Goal: Task Accomplishment & Management: Manage account settings

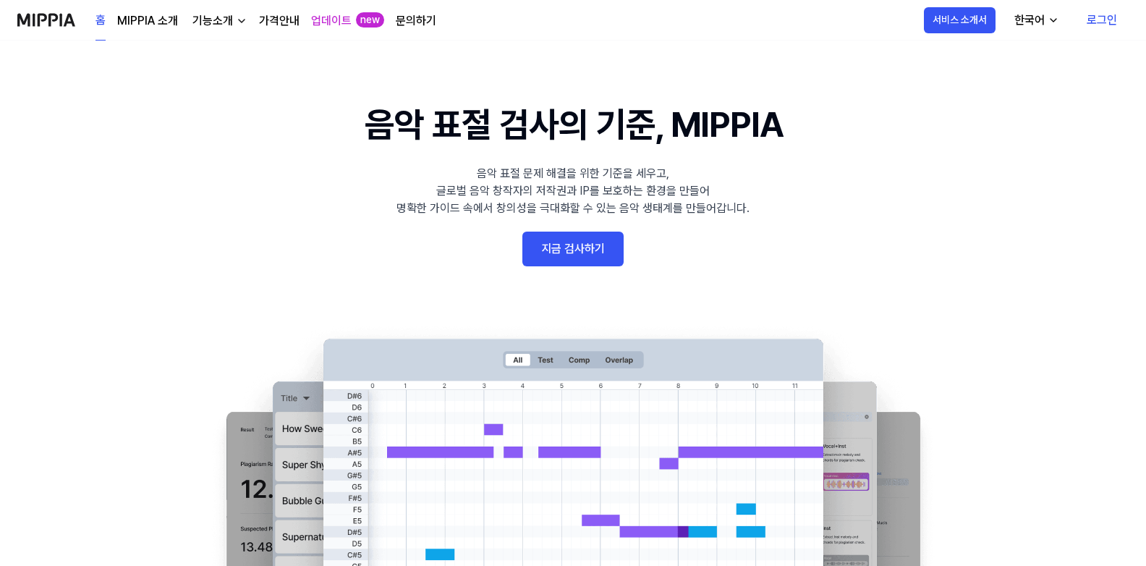
click at [568, 245] on link "지금 검사하기" at bounding box center [572, 248] width 101 height 35
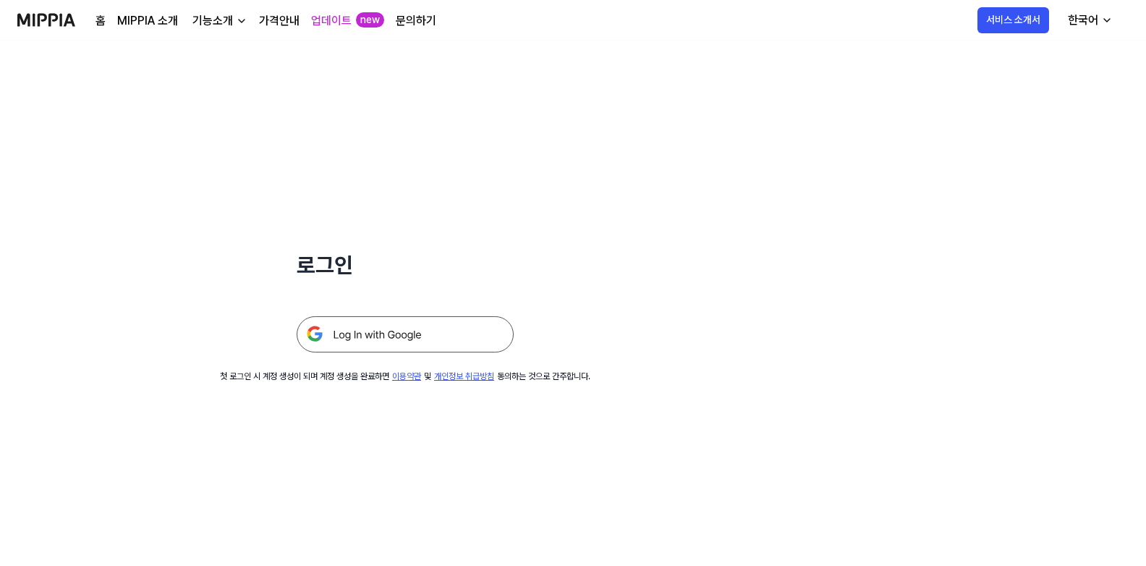
click at [435, 336] on img at bounding box center [405, 334] width 217 height 36
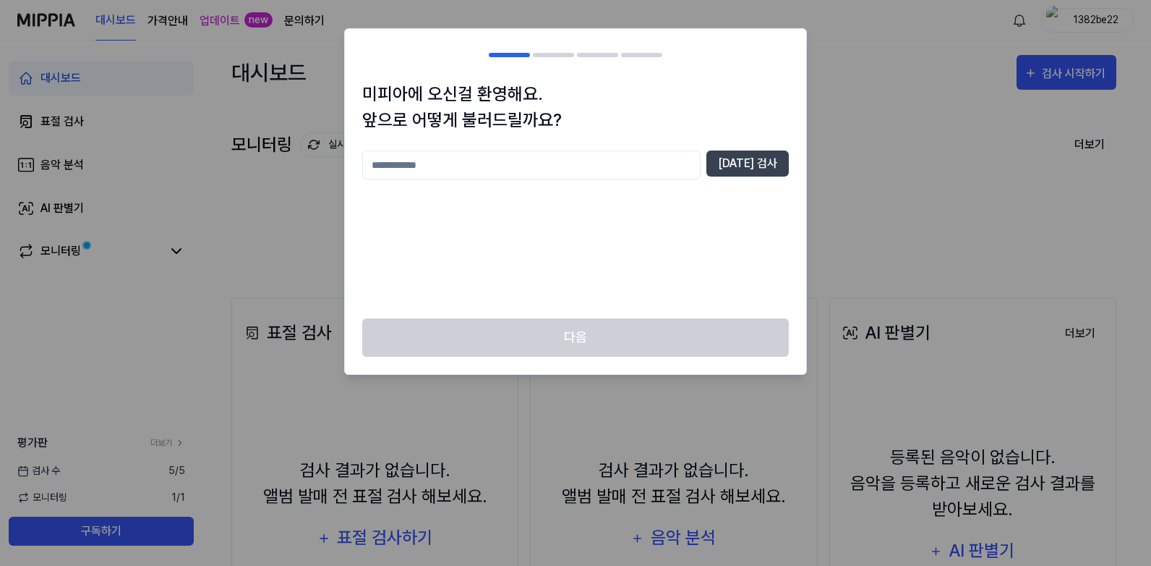
click at [534, 174] on input "text" at bounding box center [531, 164] width 338 height 29
type input "*"
click at [766, 163] on button "[DATE] 검사" at bounding box center [748, 163] width 82 height 26
click at [514, 169] on input "*" at bounding box center [531, 164] width 338 height 29
type input "***"
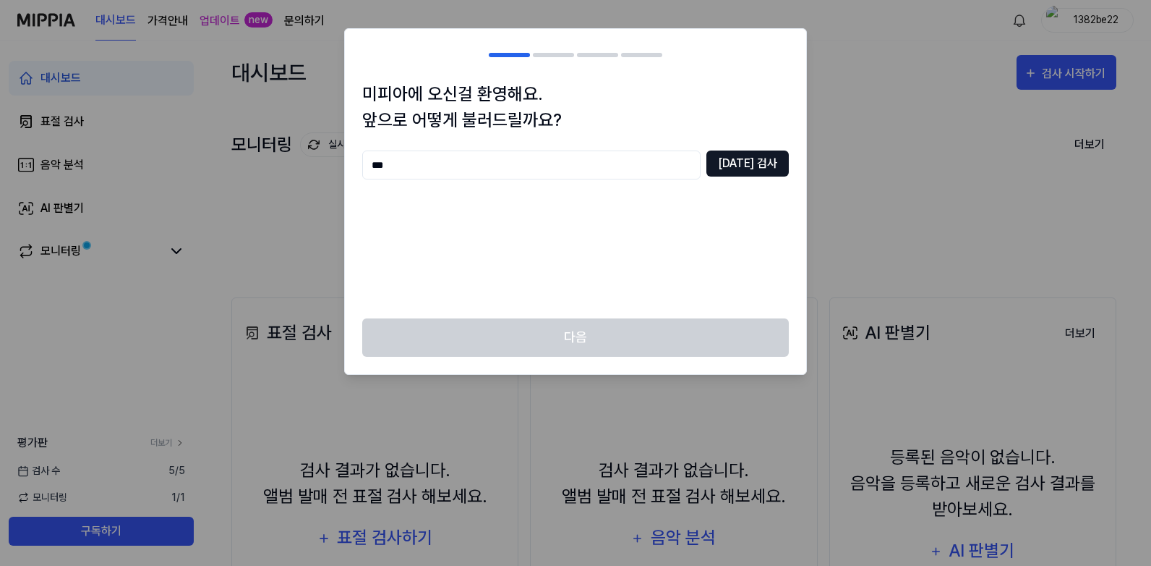
click at [742, 169] on button "[DATE] 검사" at bounding box center [748, 163] width 82 height 26
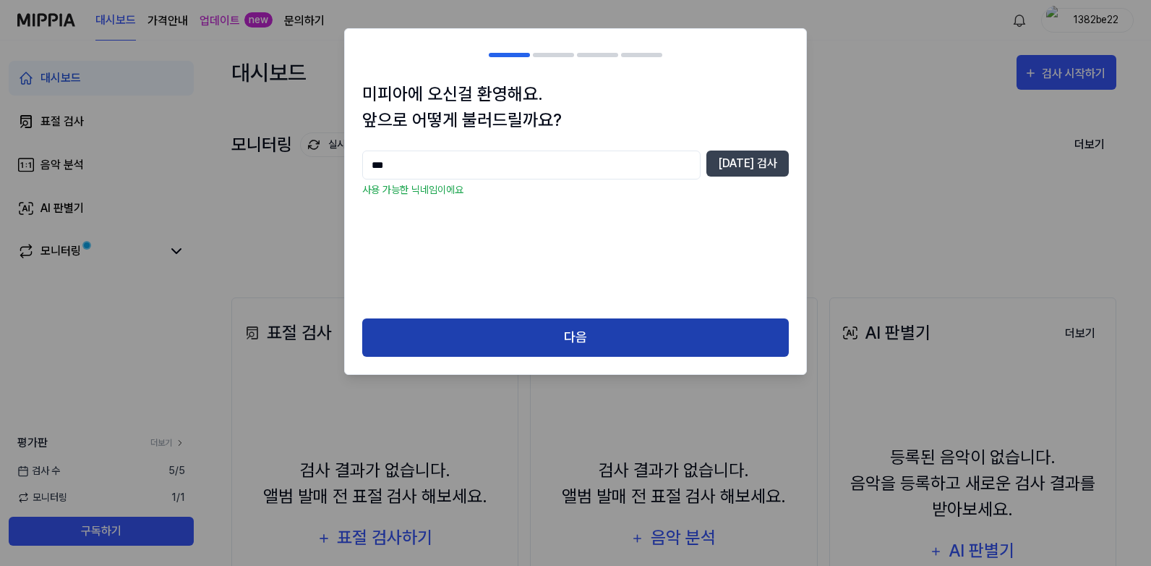
click at [593, 328] on button "다음" at bounding box center [575, 337] width 427 height 38
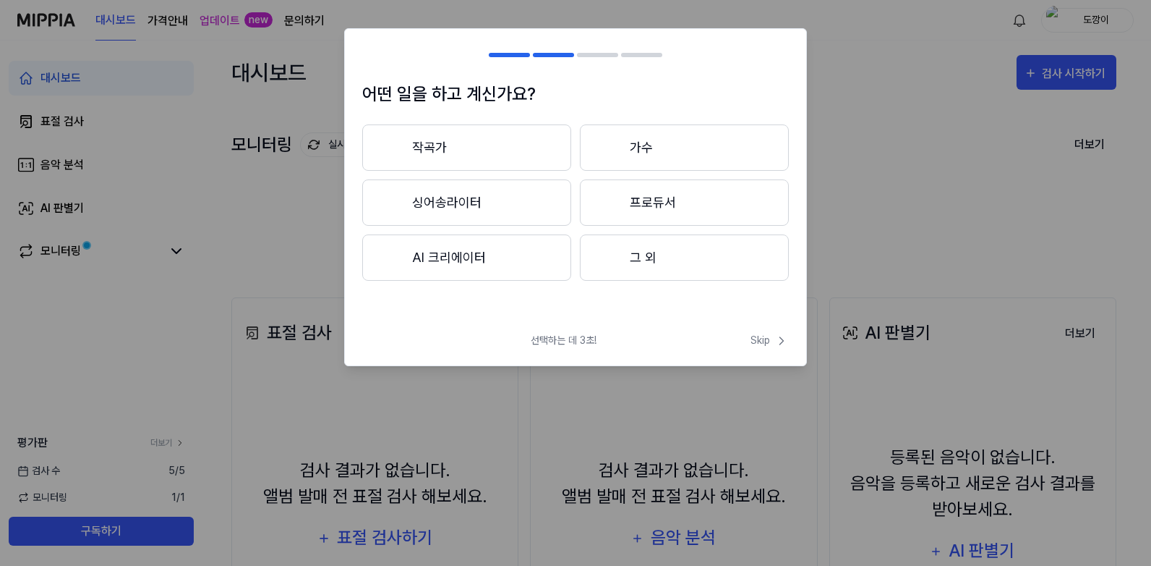
click at [690, 255] on button "그 외" at bounding box center [684, 257] width 209 height 46
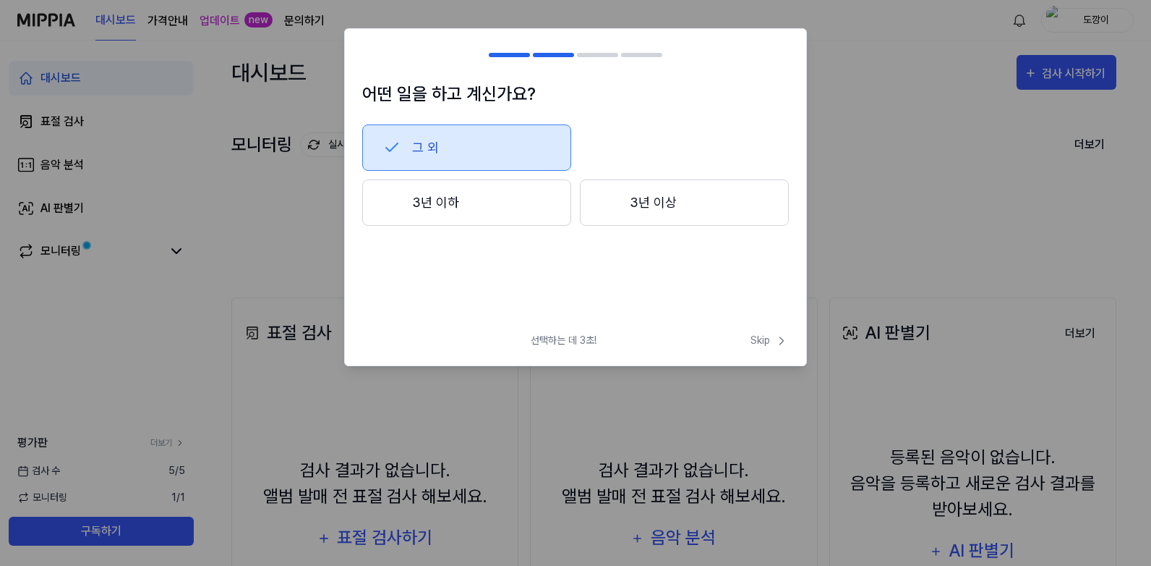
click at [528, 153] on button "그 외" at bounding box center [466, 147] width 209 height 46
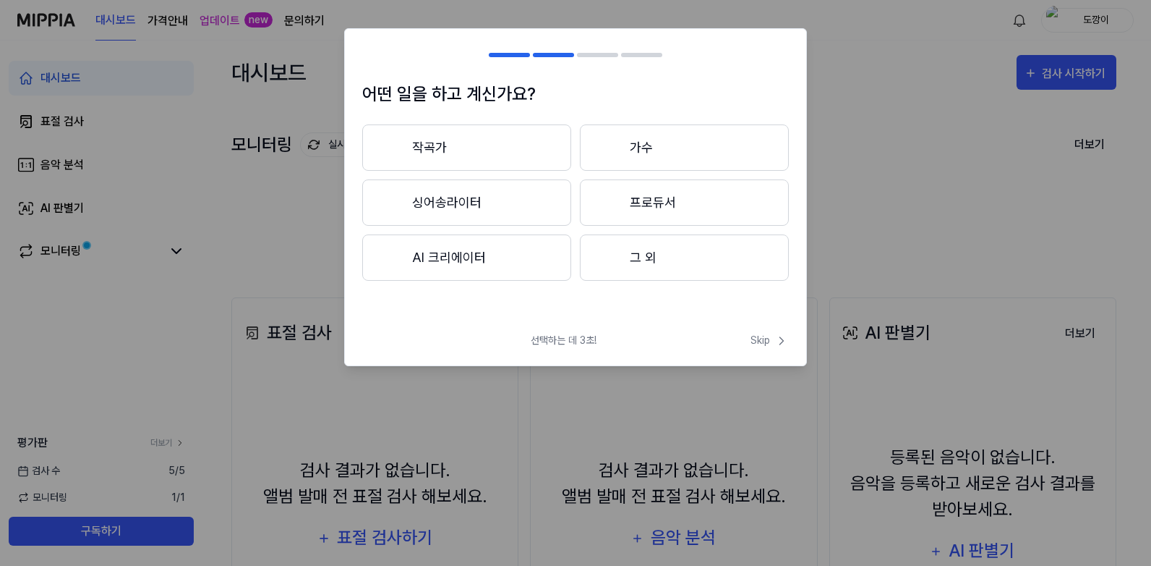
click at [636, 254] on button "그 외" at bounding box center [684, 257] width 209 height 46
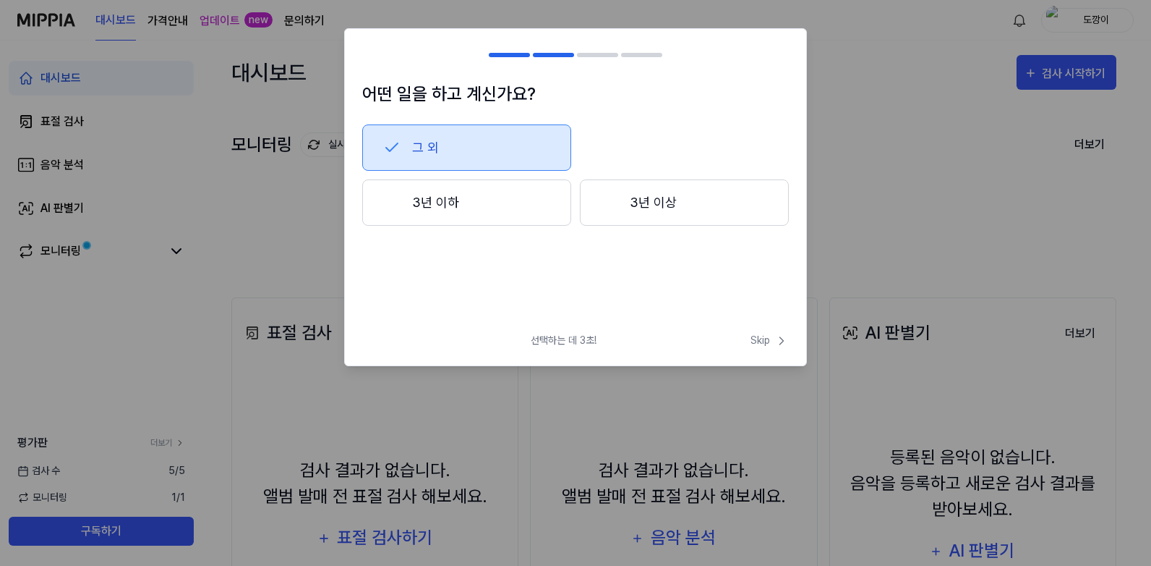
click at [640, 208] on button "3년 이상" at bounding box center [684, 202] width 209 height 46
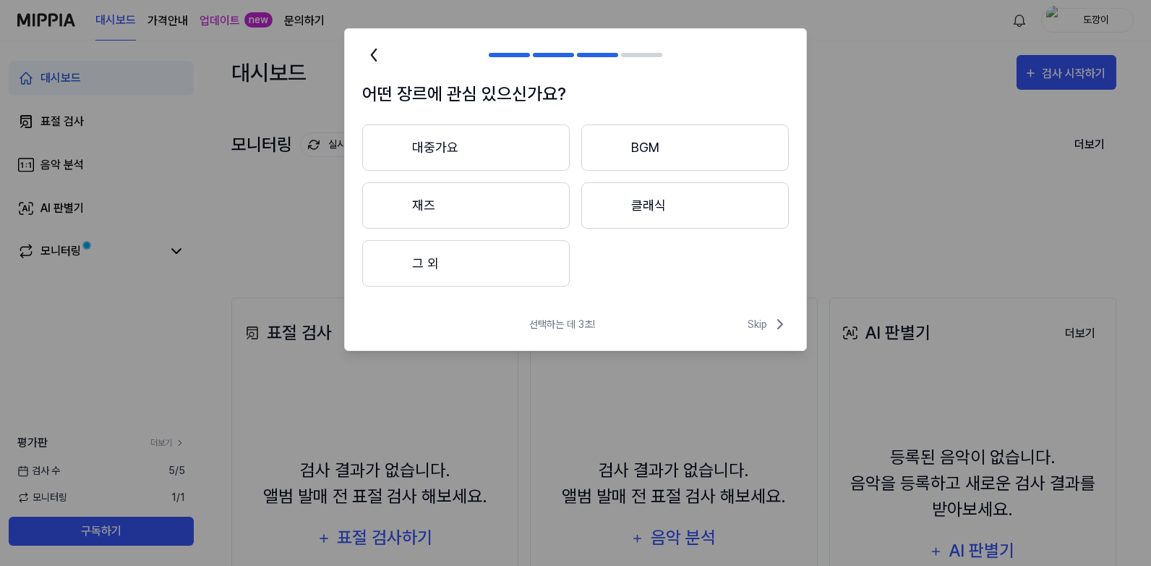
click at [498, 155] on button "대중가요" at bounding box center [466, 147] width 208 height 46
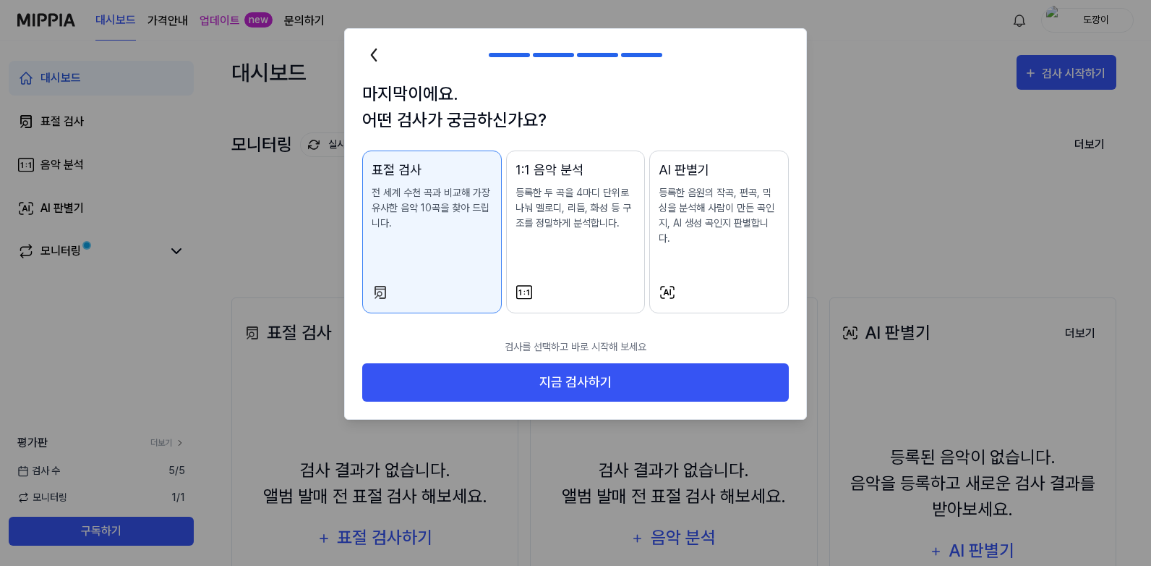
click at [597, 232] on div "1:1 음악 분석 등록한 두 곡을 4마디 단위로 나눠 멜로디, 리듬, 화성 등 구조를 정밀하게 분석합니다." at bounding box center [576, 210] width 121 height 100
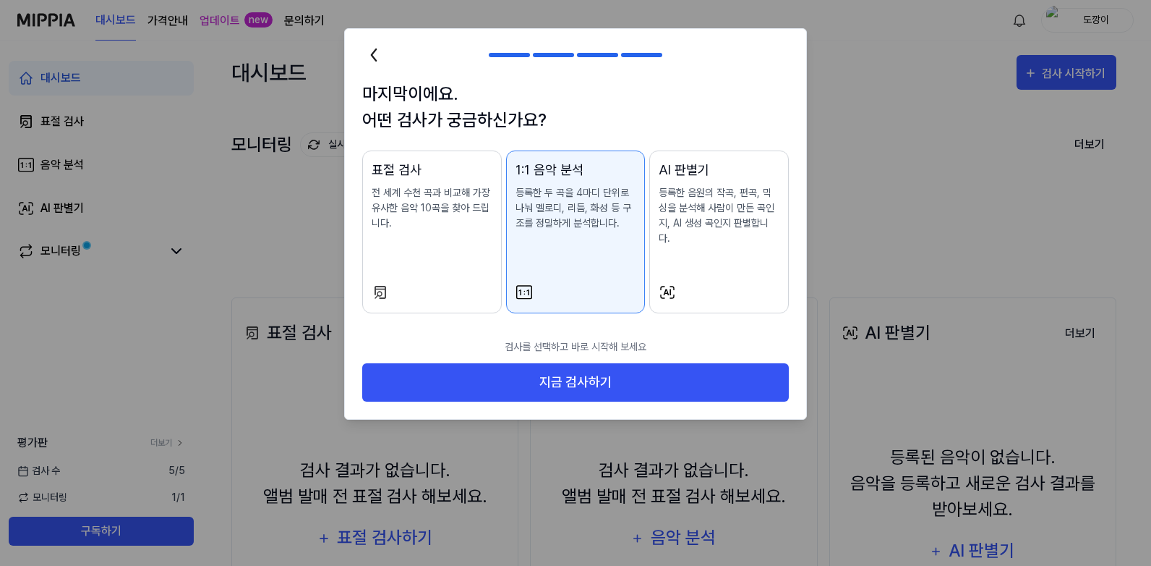
click at [751, 219] on p "등록한 음원의 작곡, 편곡, 믹싱을 분석해 사람이 만든 곡인지, AI 생성 곡인지 판별합니다." at bounding box center [719, 215] width 121 height 61
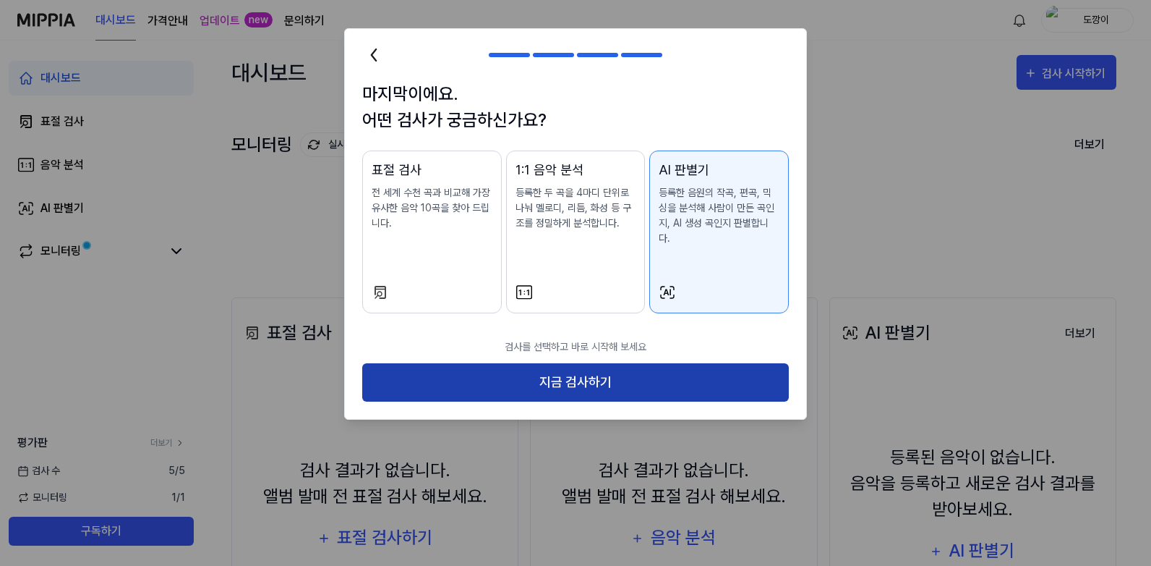
click at [694, 365] on button "지금 검사하기" at bounding box center [575, 382] width 427 height 38
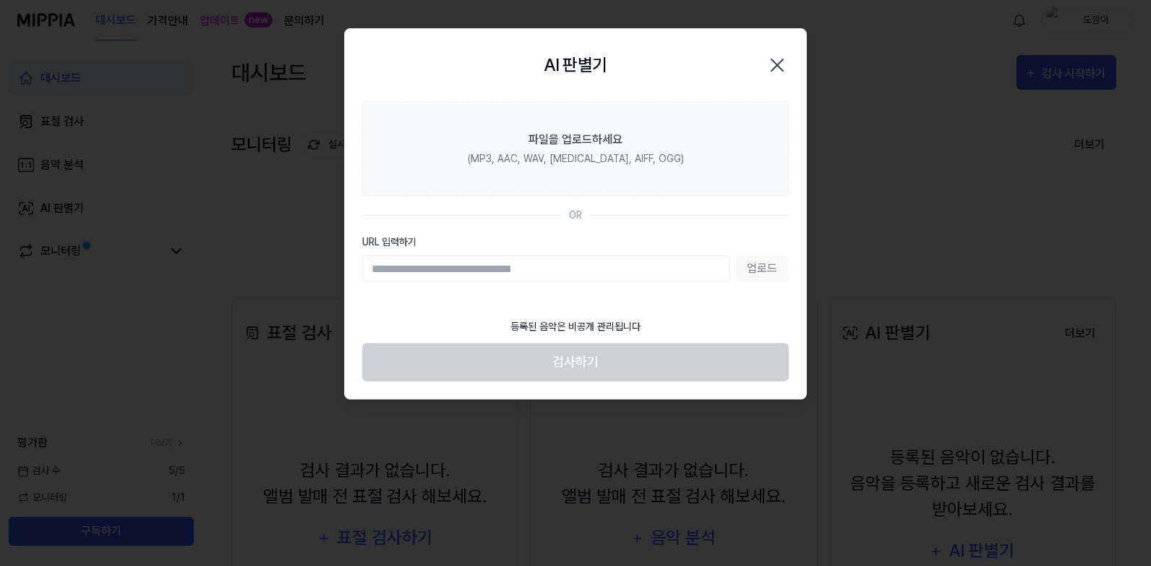
click at [767, 264] on div "업로드" at bounding box center [575, 268] width 427 height 26
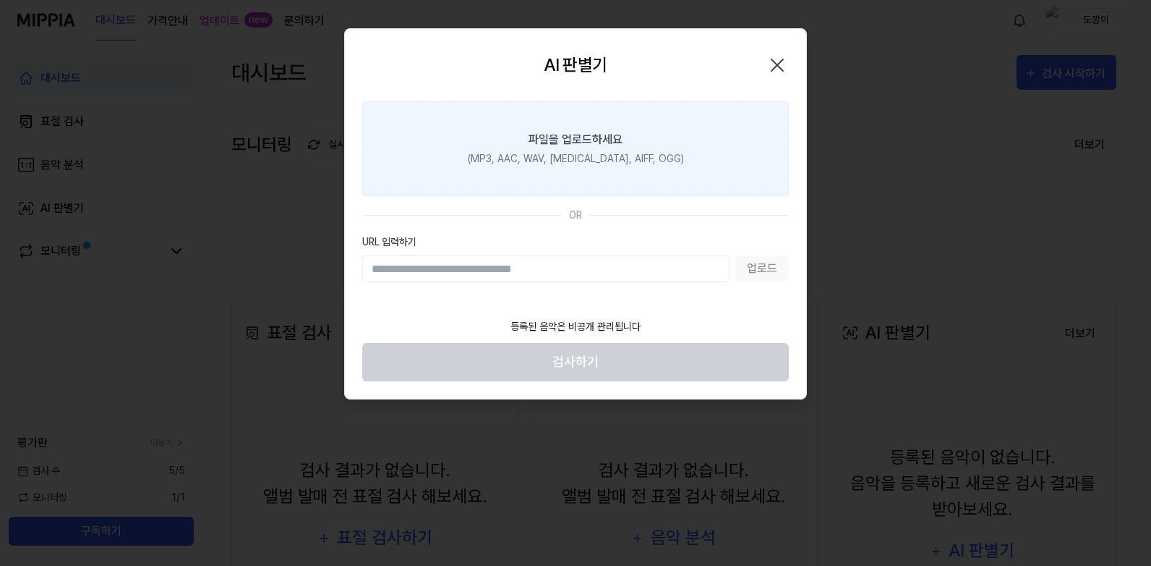
click at [592, 140] on div "파일을 업로드하세요" at bounding box center [576, 139] width 94 height 17
click at [0, 0] on input "파일을 업로드하세요 (MP3, AAC, WAV, [MEDICAL_DATA], AIFF, OGG)" at bounding box center [0, 0] width 0 height 0
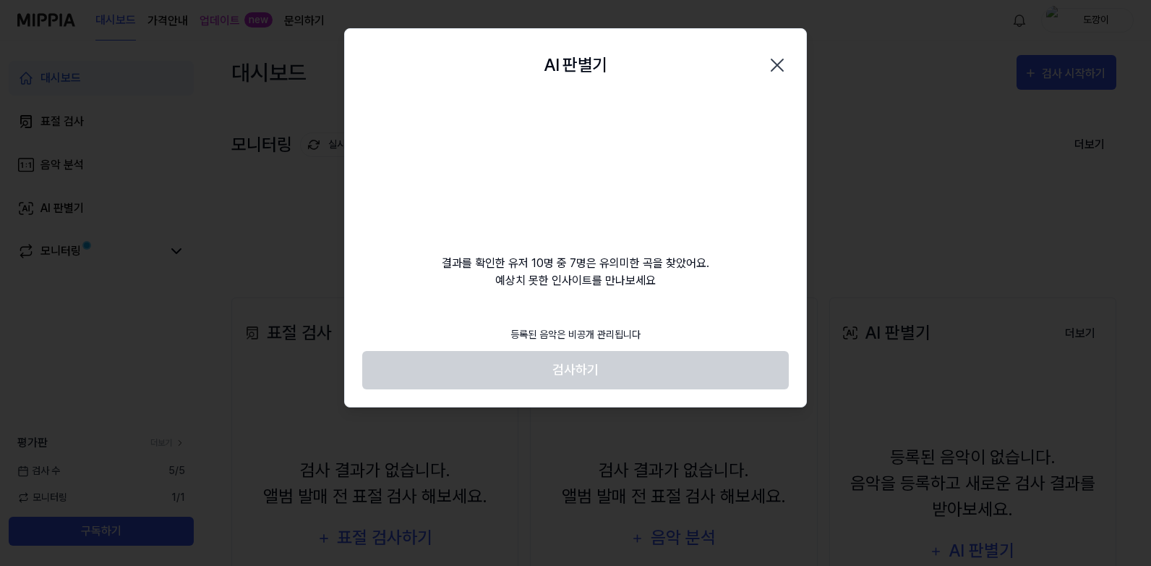
click at [570, 363] on footer "등록된 음악은 비공개 관리됩니다 검사하기" at bounding box center [575, 353] width 427 height 71
click at [587, 365] on footer "등록된 음악은 비공개 관리됩니다 검사하기" at bounding box center [575, 353] width 427 height 71
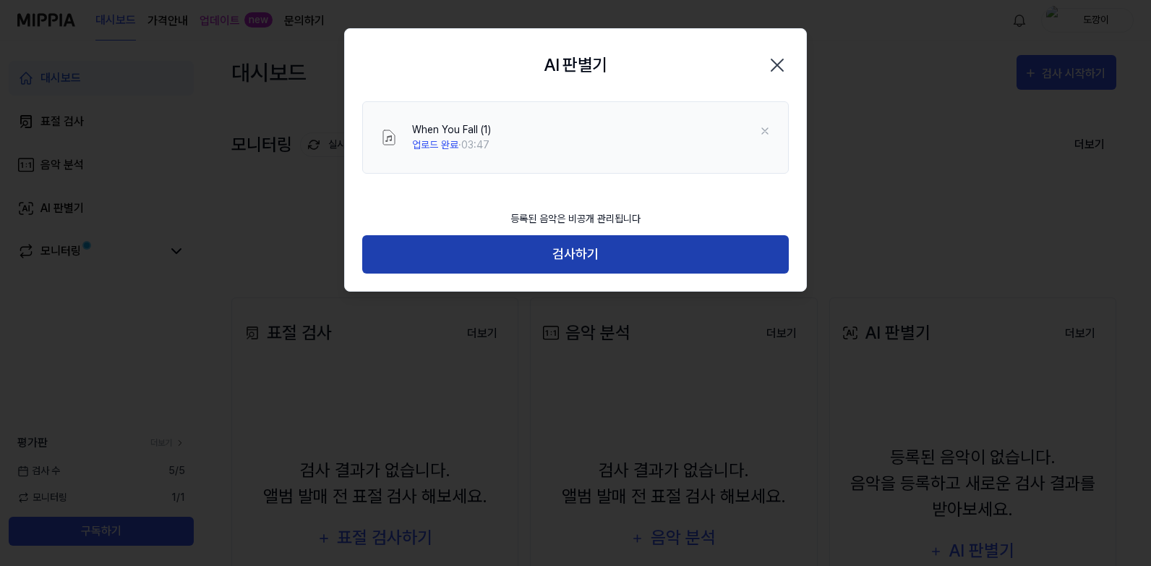
click at [555, 255] on button "검사하기" at bounding box center [575, 254] width 427 height 38
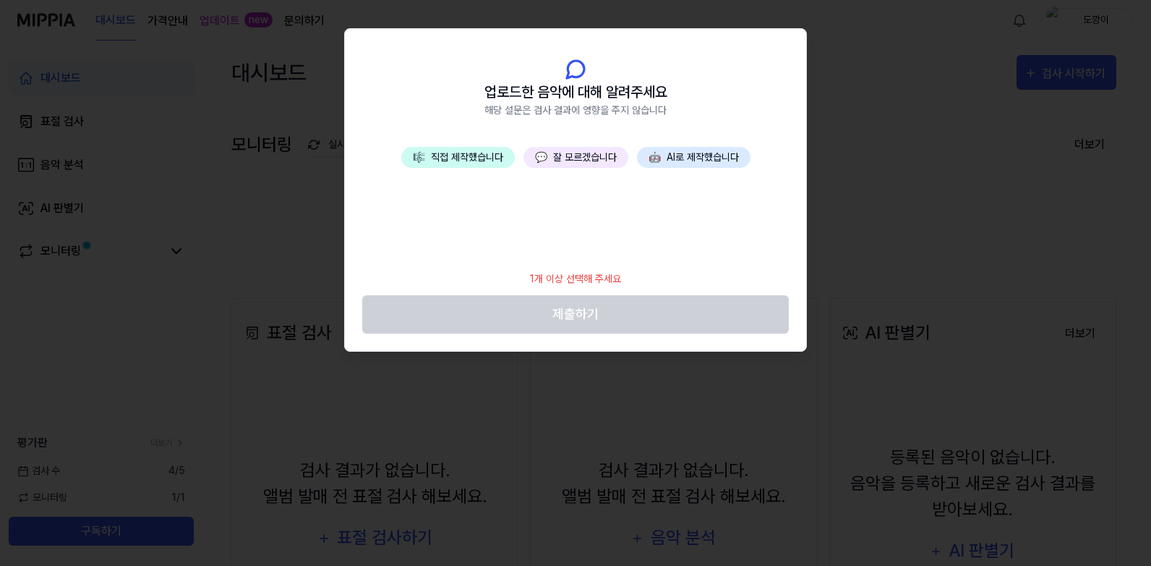
click at [557, 153] on button "💬 잘 모르겠습니다" at bounding box center [576, 157] width 105 height 21
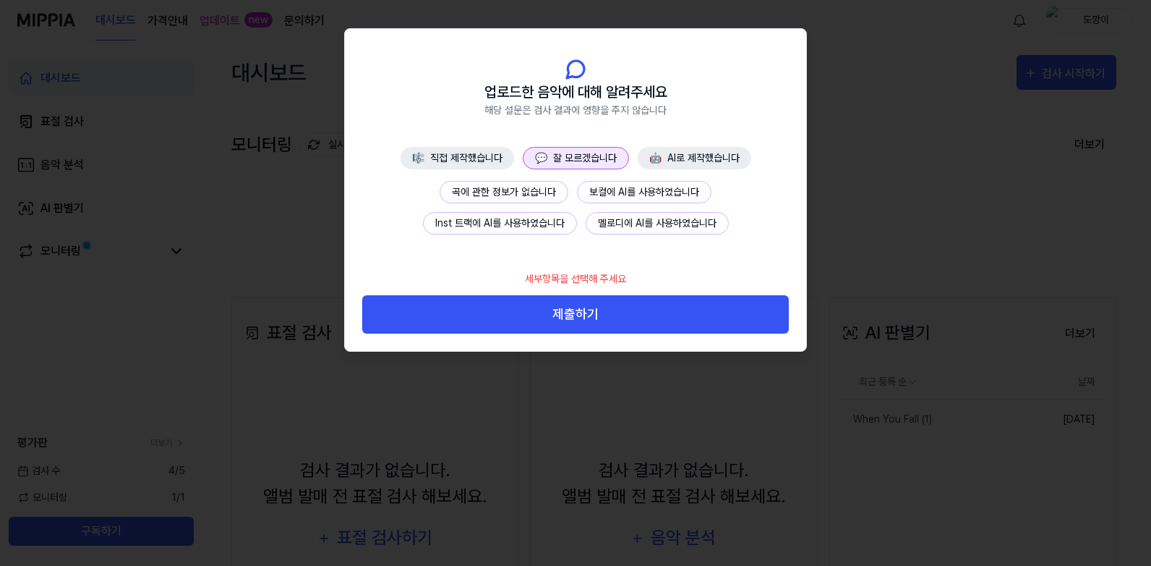
click at [703, 165] on button "🤖 AI로 제작했습니다" at bounding box center [695, 158] width 114 height 22
click at [529, 196] on button "완전히 AI로 제작했습니다" at bounding box center [504, 192] width 126 height 22
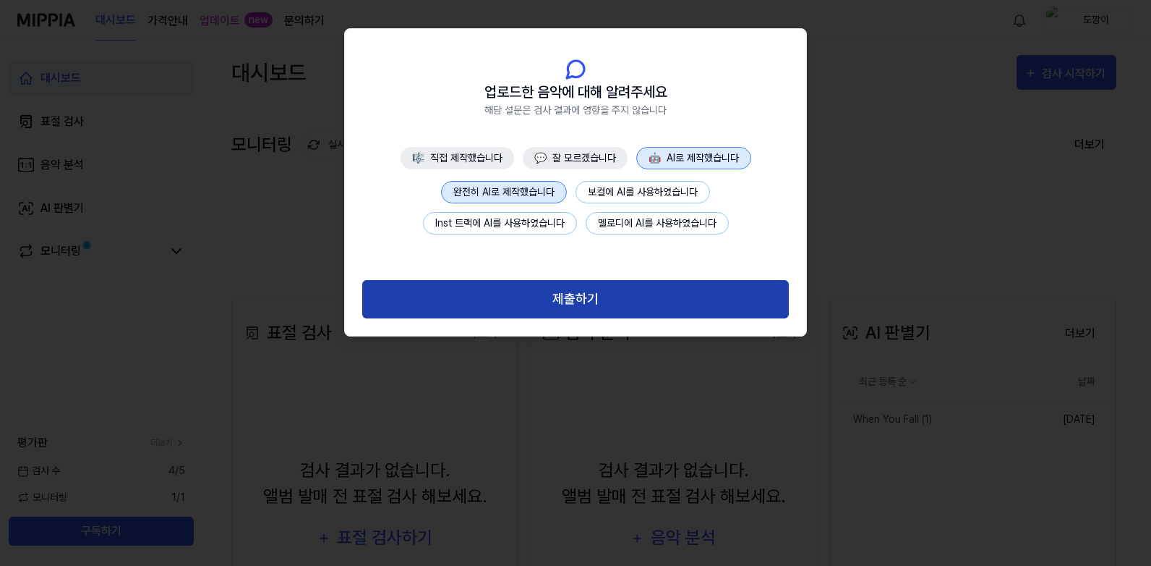
click at [564, 304] on button "제출하기" at bounding box center [575, 299] width 427 height 38
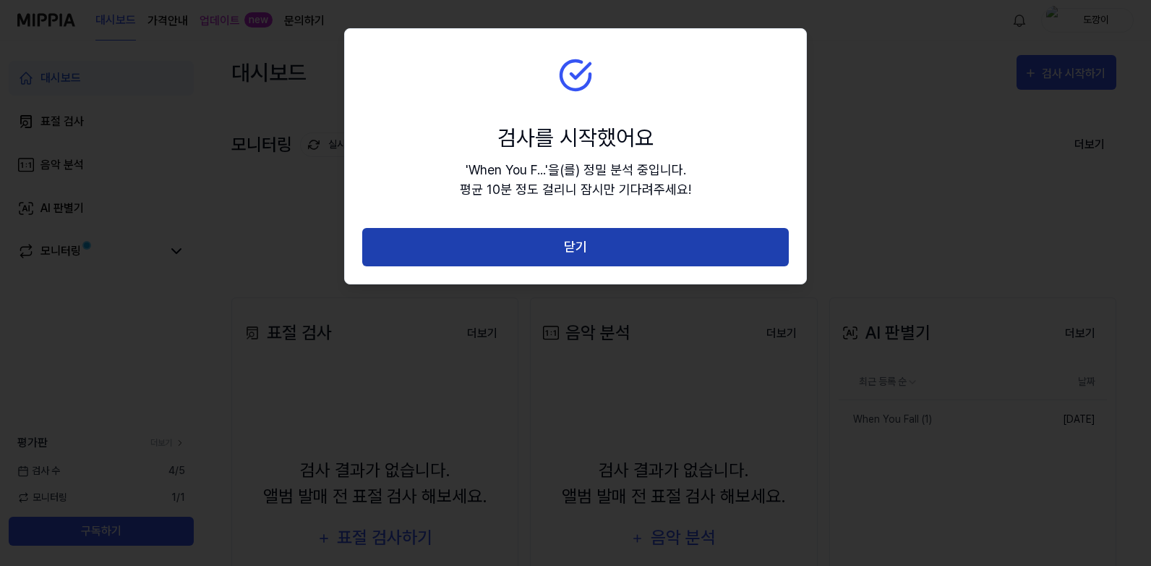
click at [568, 244] on button "닫기" at bounding box center [575, 247] width 427 height 38
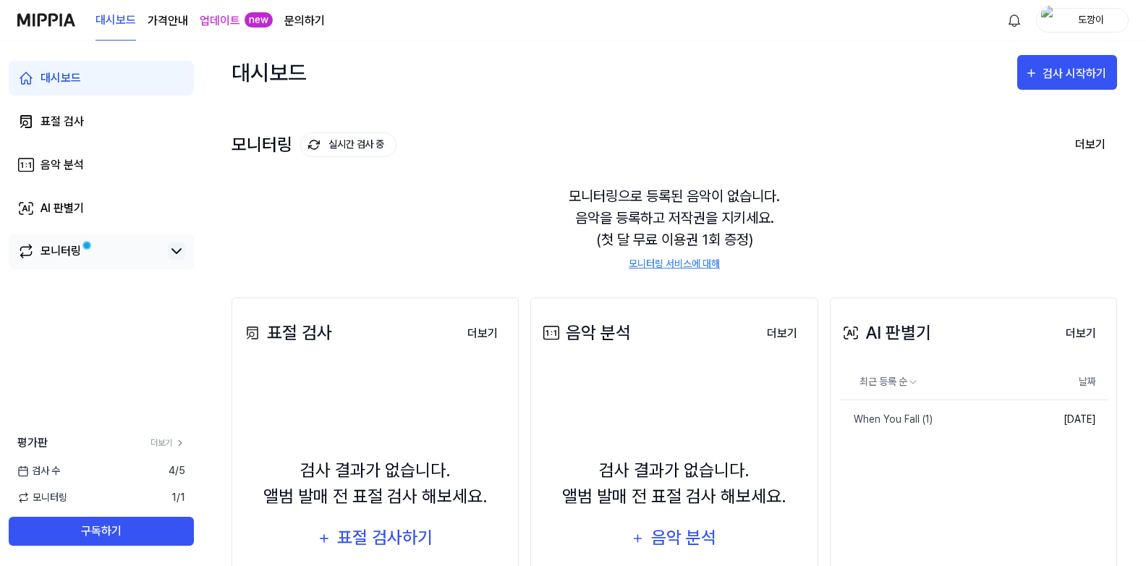
click at [176, 252] on icon at bounding box center [176, 250] width 17 height 17
click at [116, 124] on link "표절 검사" at bounding box center [101, 121] width 185 height 35
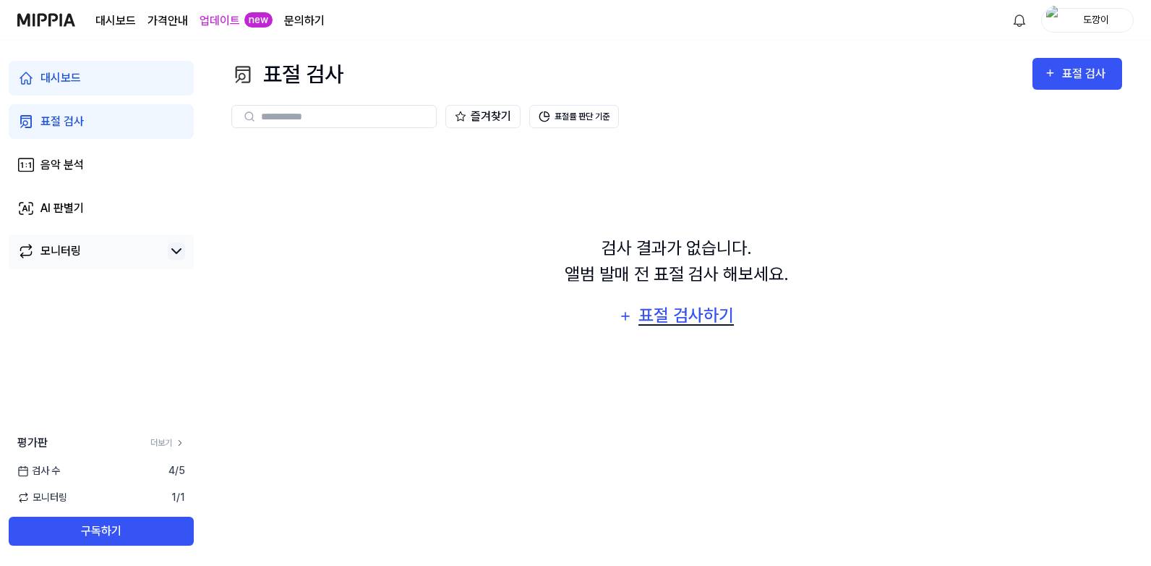
click at [670, 318] on div "표절 검사하기" at bounding box center [686, 315] width 98 height 27
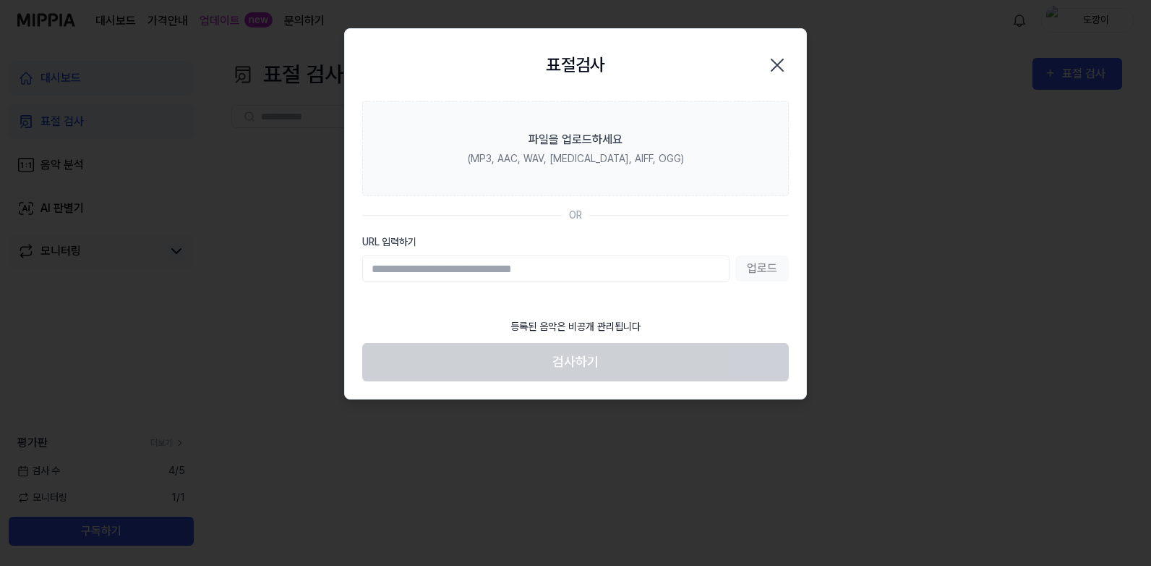
click at [769, 268] on div "업로드" at bounding box center [575, 268] width 427 height 26
click at [574, 268] on input "URL 입력하기" at bounding box center [545, 268] width 367 height 26
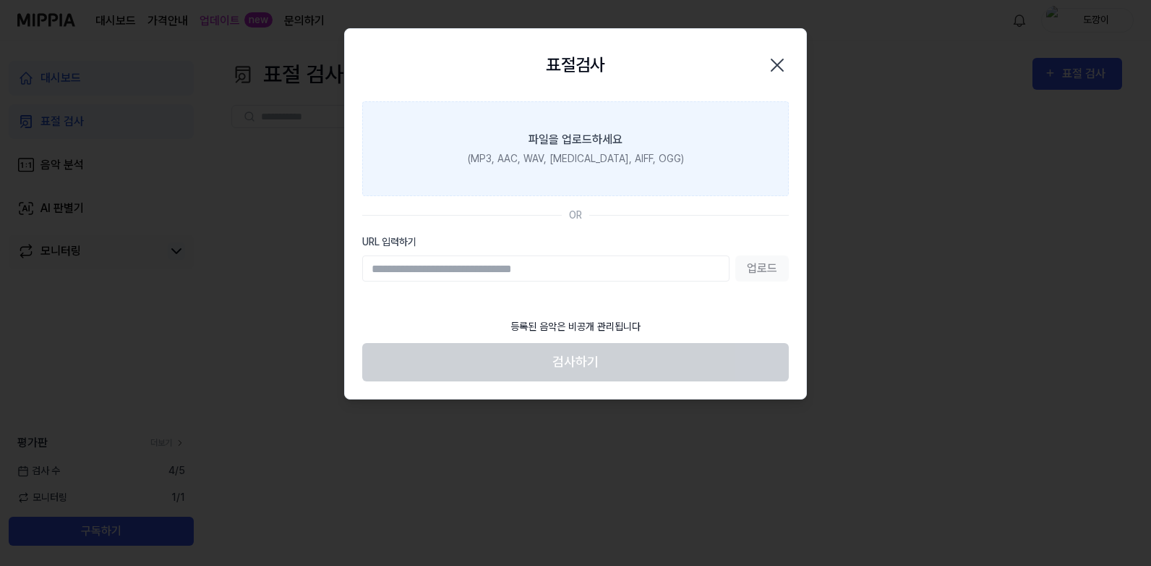
click at [577, 140] on div "파일을 업로드하세요" at bounding box center [576, 139] width 94 height 17
click at [0, 0] on input "파일을 업로드하세요 (MP3, AAC, WAV, [MEDICAL_DATA], AIFF, OGG)" at bounding box center [0, 0] width 0 height 0
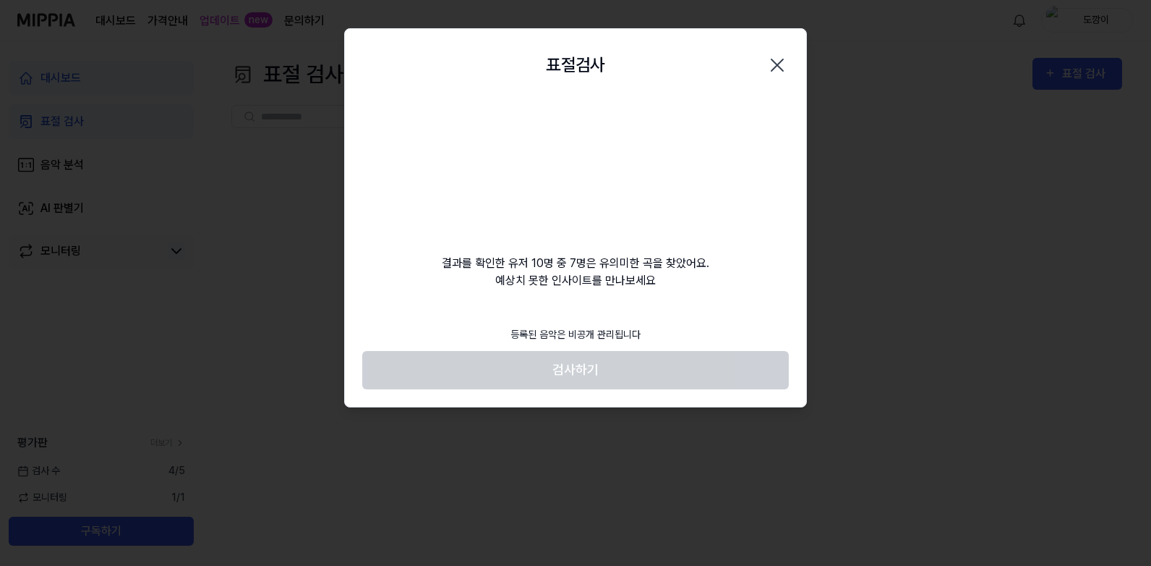
click at [603, 372] on footer "등록된 음악은 비공개 관리됩니다 검사하기" at bounding box center [575, 353] width 427 height 71
drag, startPoint x: 603, startPoint y: 372, endPoint x: 593, endPoint y: 373, distance: 10.2
click at [593, 373] on footer "등록된 음악은 비공개 관리됩니다 검사하기" at bounding box center [575, 353] width 427 height 71
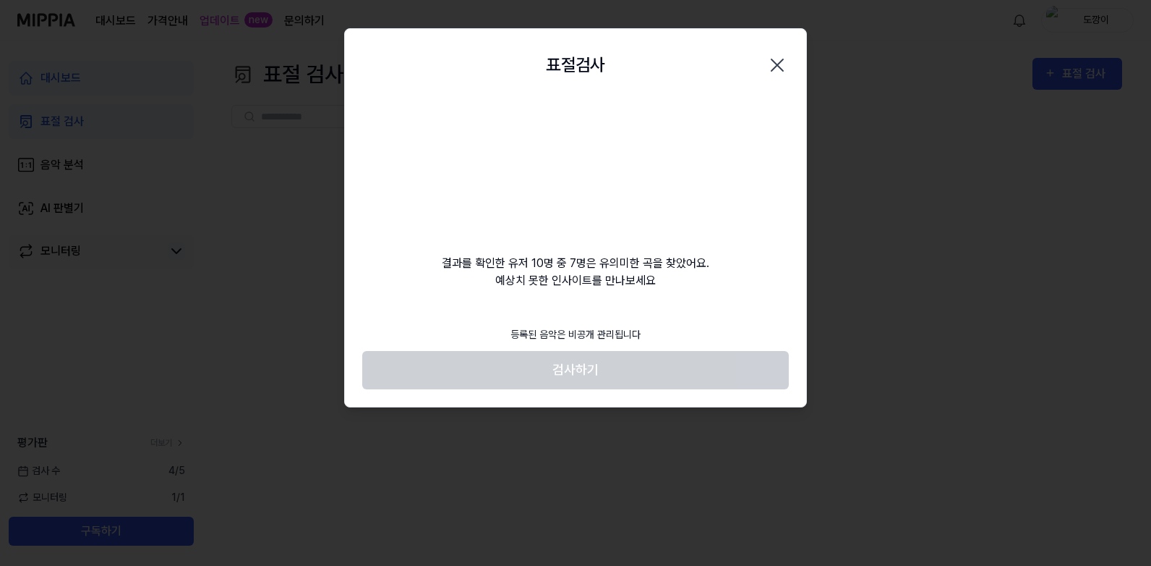
click at [569, 359] on footer "등록된 음악은 비공개 관리됩니다 검사하기" at bounding box center [575, 353] width 427 height 71
click at [572, 184] on video at bounding box center [575, 170] width 139 height 139
click at [719, 116] on div "결과를 확인한 유저 10명 중 7명은 유의미한 곡을 찾았어요. 예상치 못한 인사이트를 만나보세요" at bounding box center [575, 195] width 461 height 188
click at [772, 64] on icon "button" at bounding box center [777, 65] width 23 height 23
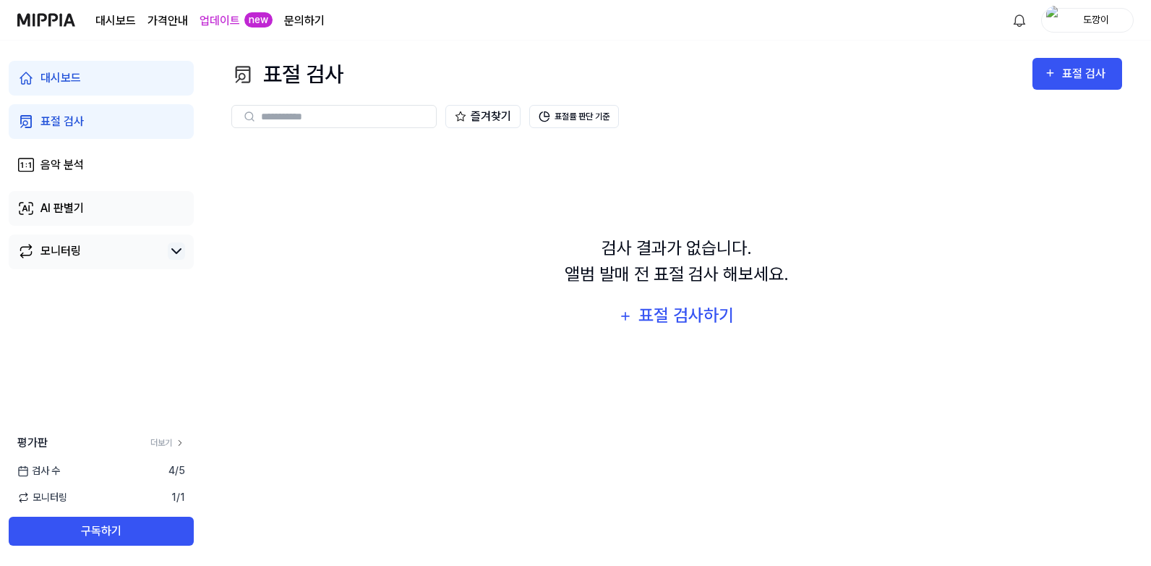
click at [172, 200] on link "AI 판별기" at bounding box center [101, 208] width 185 height 35
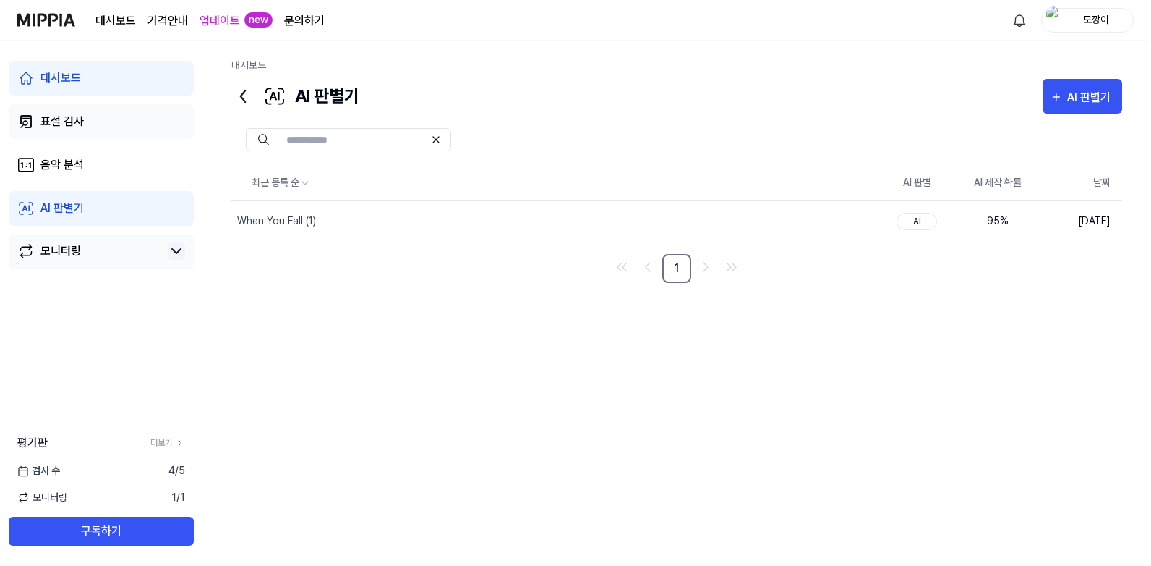
click at [108, 118] on link "표절 검사" at bounding box center [101, 121] width 185 height 35
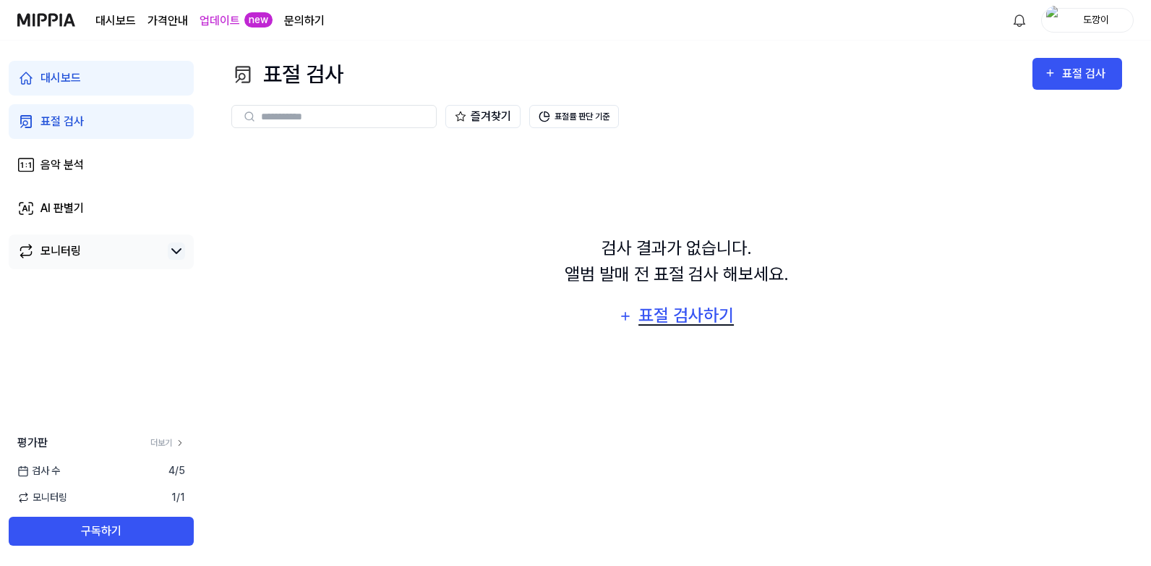
click at [688, 320] on div "표절 검사하기" at bounding box center [686, 315] width 98 height 27
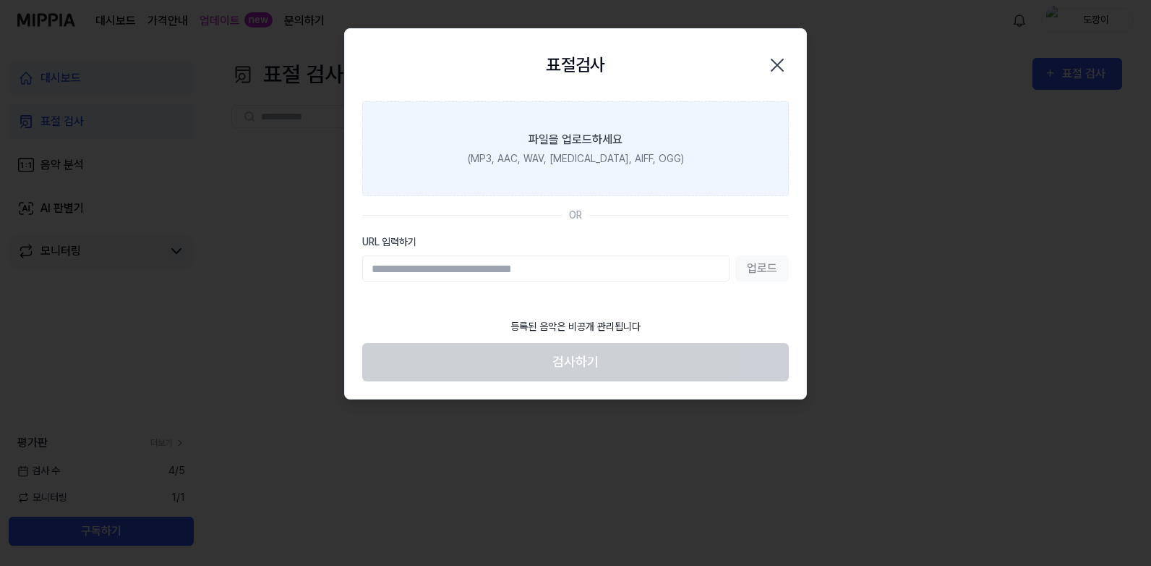
click at [610, 138] on div "파일을 업로드하세요" at bounding box center [576, 139] width 94 height 17
click at [0, 0] on input "파일을 업로드하세요 (MP3, AAC, WAV, [MEDICAL_DATA], AIFF, OGG)" at bounding box center [0, 0] width 0 height 0
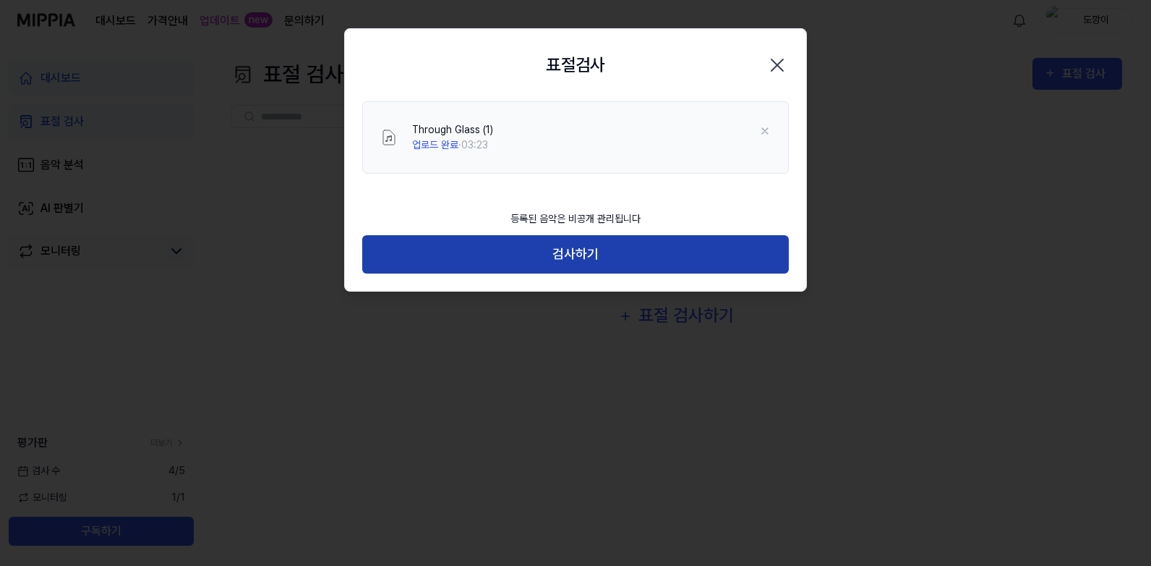
click at [620, 250] on button "검사하기" at bounding box center [575, 254] width 427 height 38
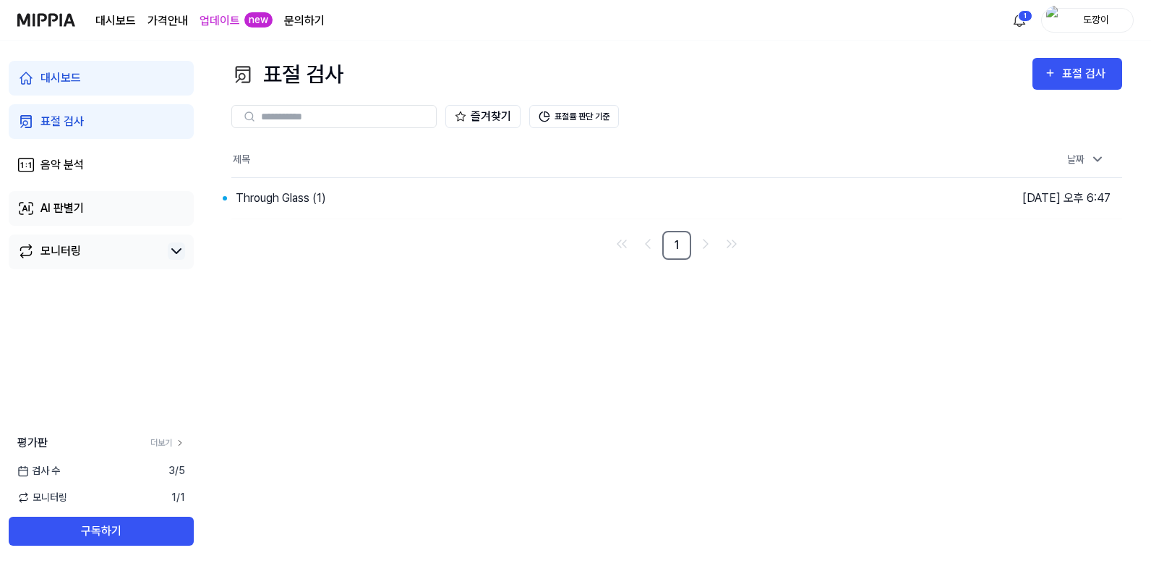
click at [77, 207] on div "AI 판별기" at bounding box center [62, 208] width 43 height 17
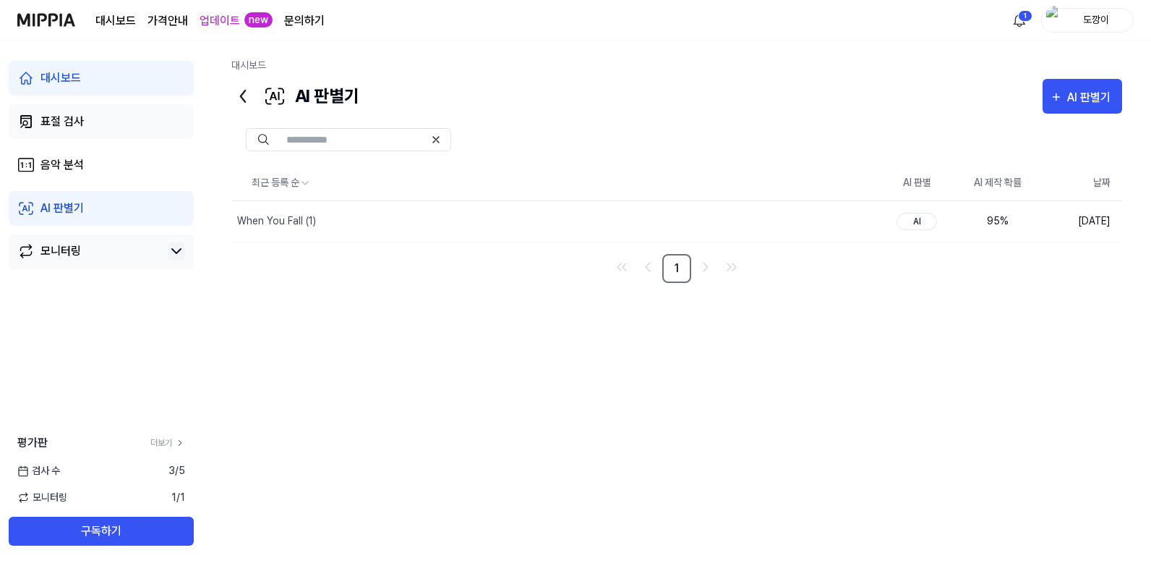
click at [108, 129] on link "표절 검사" at bounding box center [101, 121] width 185 height 35
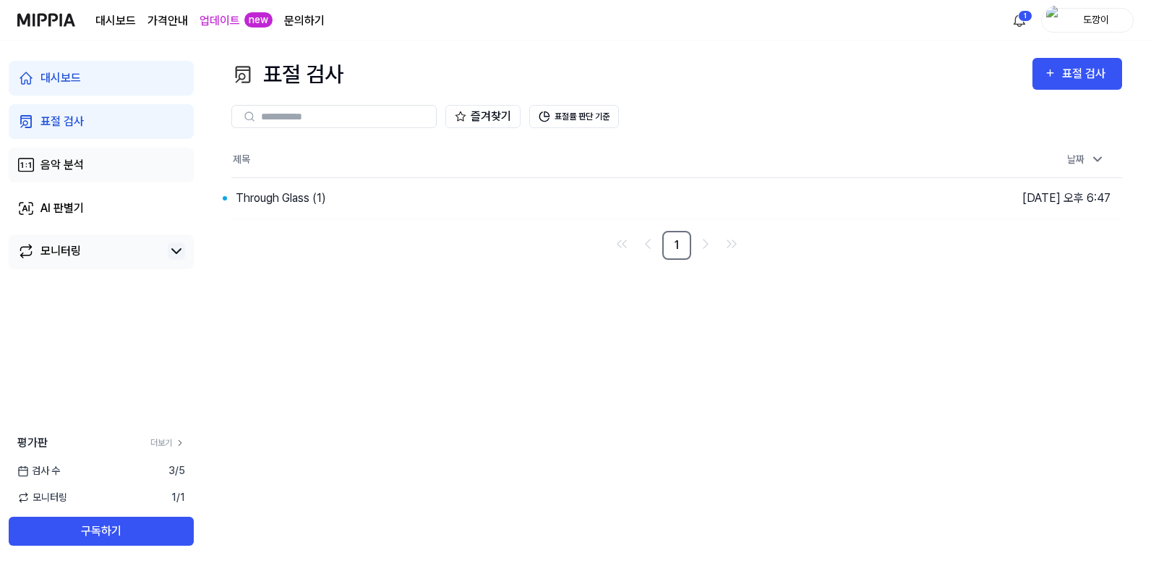
click at [98, 174] on link "음악 분석" at bounding box center [101, 165] width 185 height 35
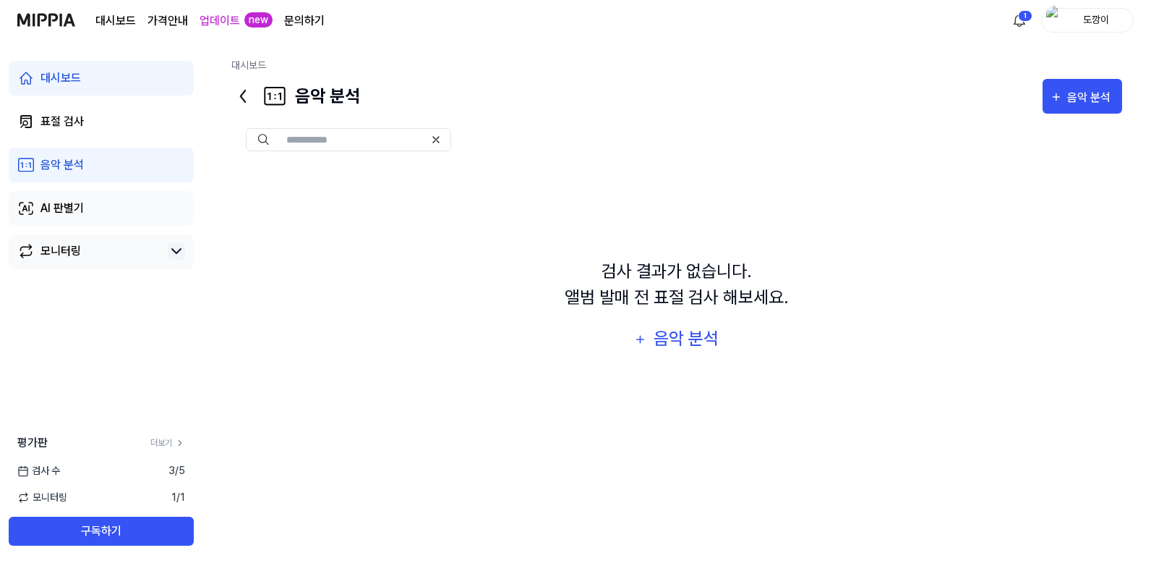
click at [93, 211] on link "AI 판별기" at bounding box center [101, 208] width 185 height 35
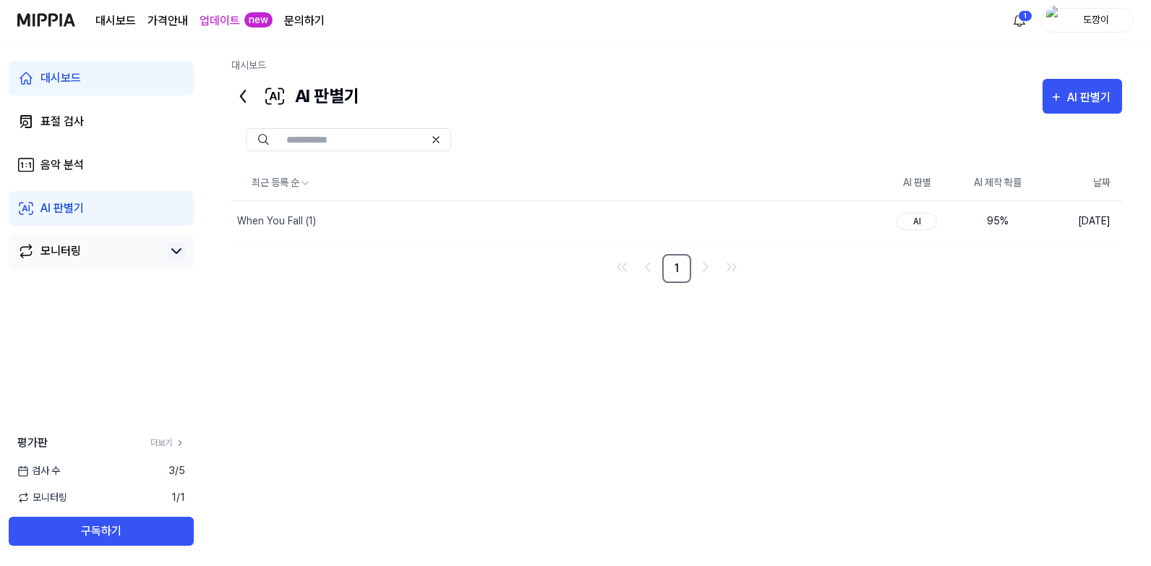
click at [85, 251] on link "모니터링" at bounding box center [89, 250] width 145 height 17
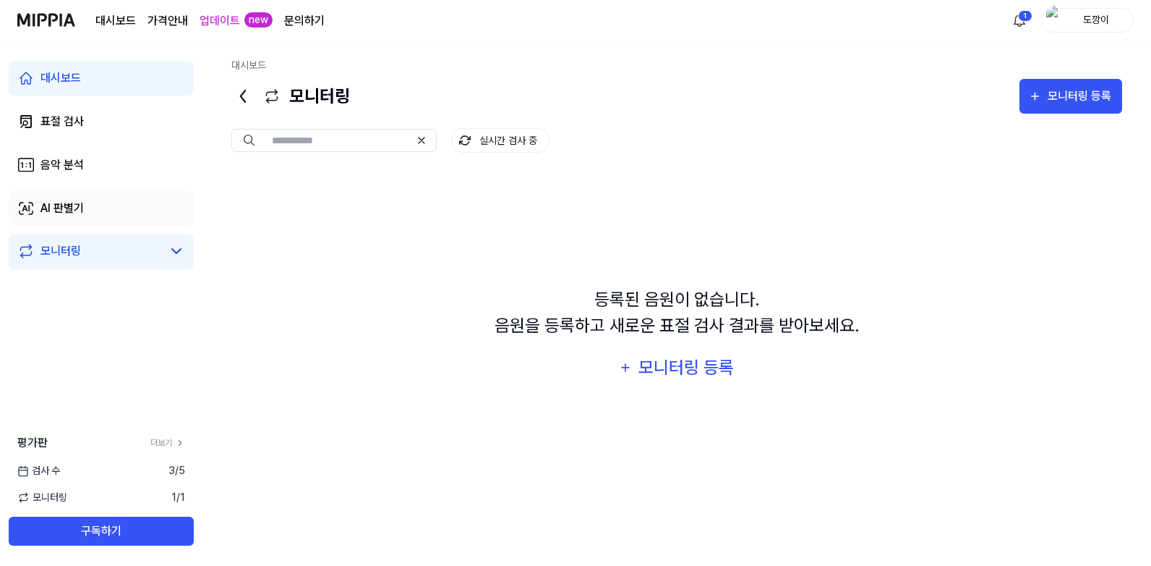
click at [105, 216] on link "AI 판별기" at bounding box center [101, 208] width 185 height 35
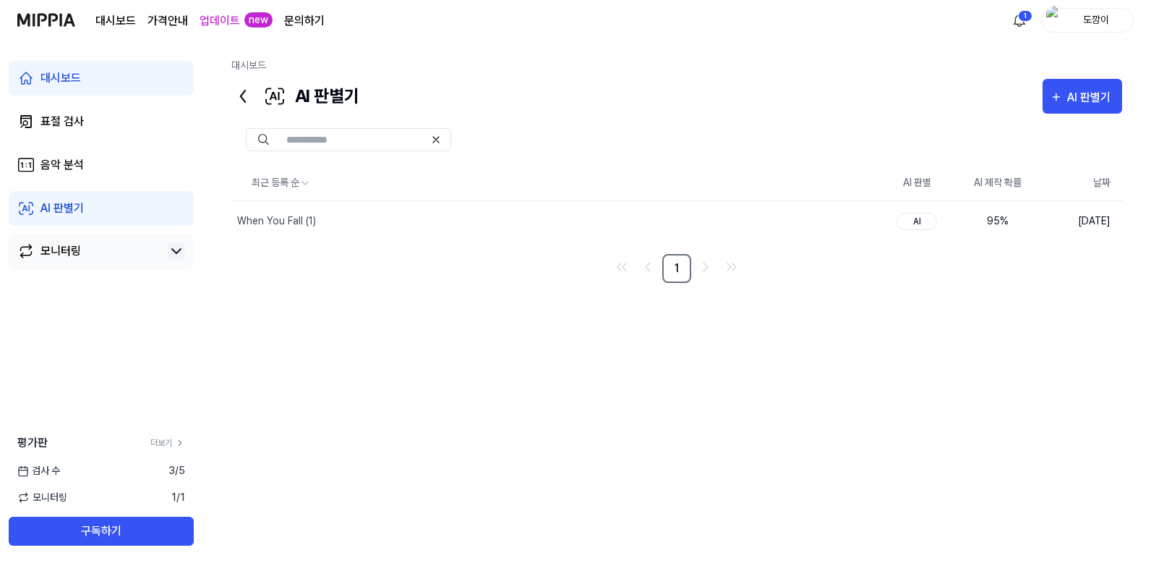
click at [103, 266] on div "모니터링" at bounding box center [101, 251] width 185 height 35
click at [111, 251] on link "모니터링" at bounding box center [89, 250] width 145 height 17
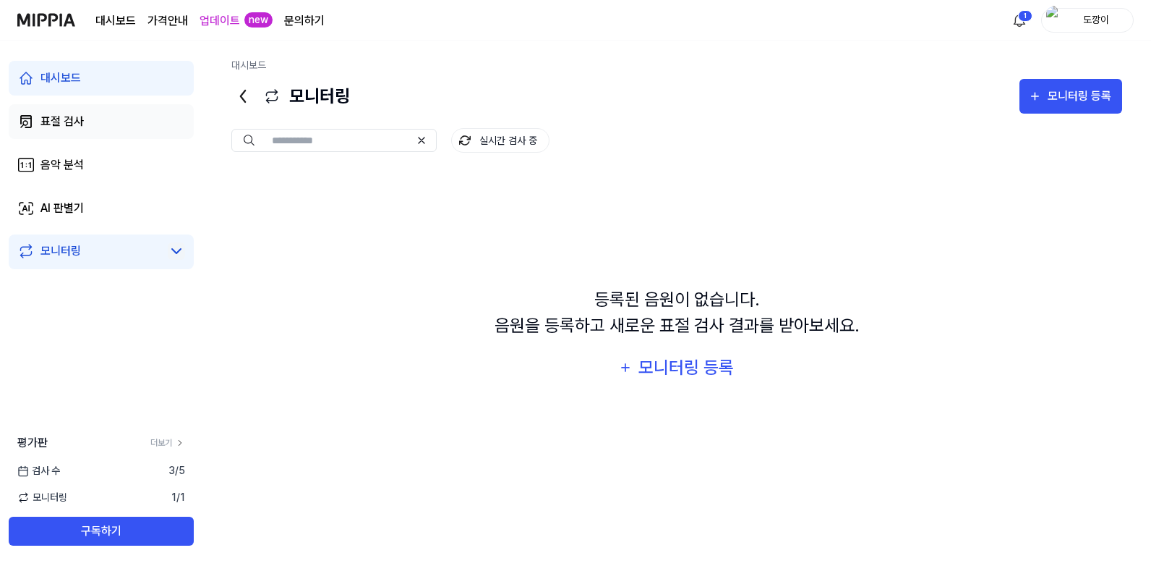
click at [98, 130] on link "표절 검사" at bounding box center [101, 121] width 185 height 35
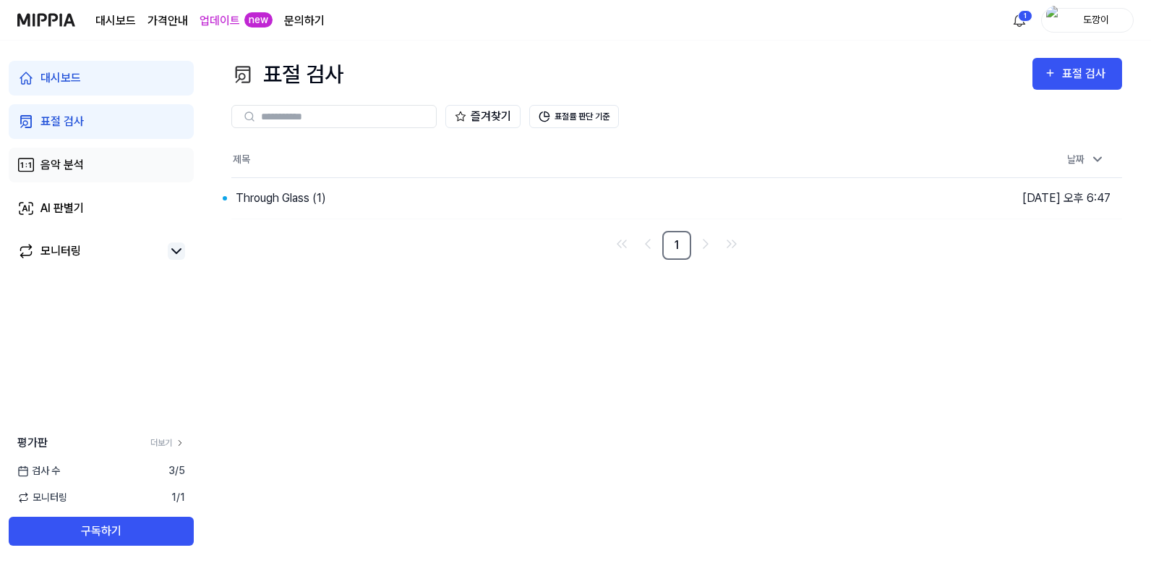
click at [117, 164] on link "음악 분석" at bounding box center [101, 165] width 185 height 35
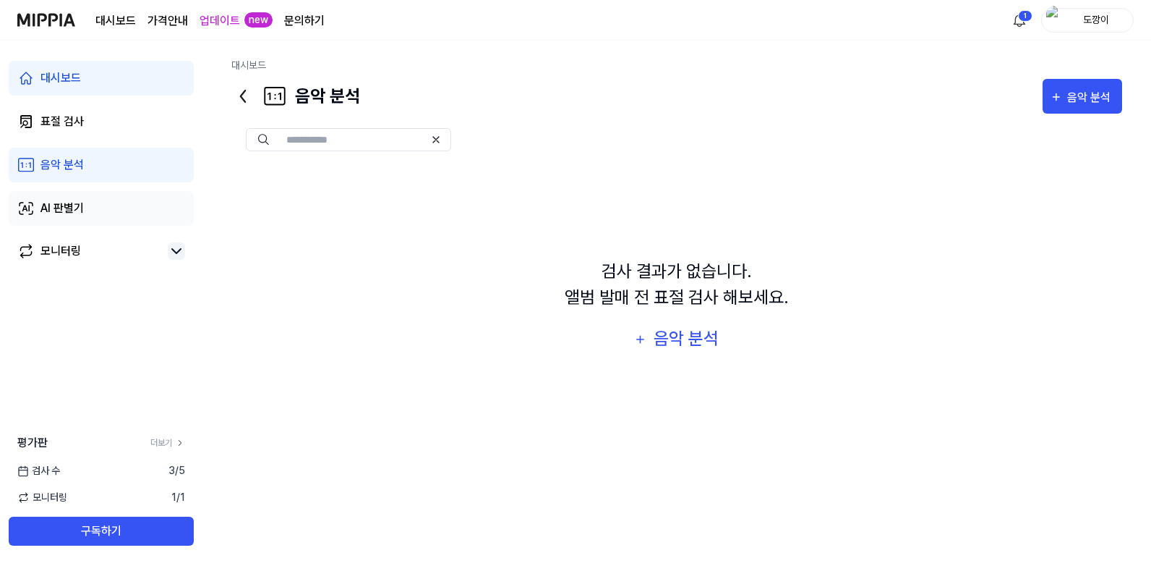
click at [115, 218] on link "AI 판별기" at bounding box center [101, 208] width 185 height 35
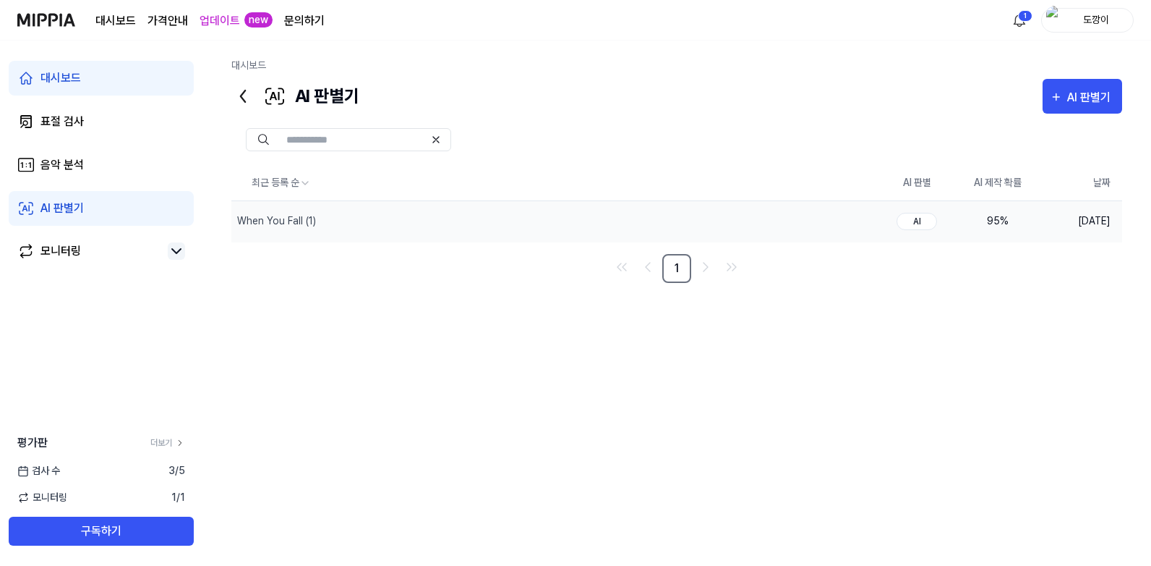
click at [997, 223] on div "95 %" at bounding box center [998, 220] width 58 height 15
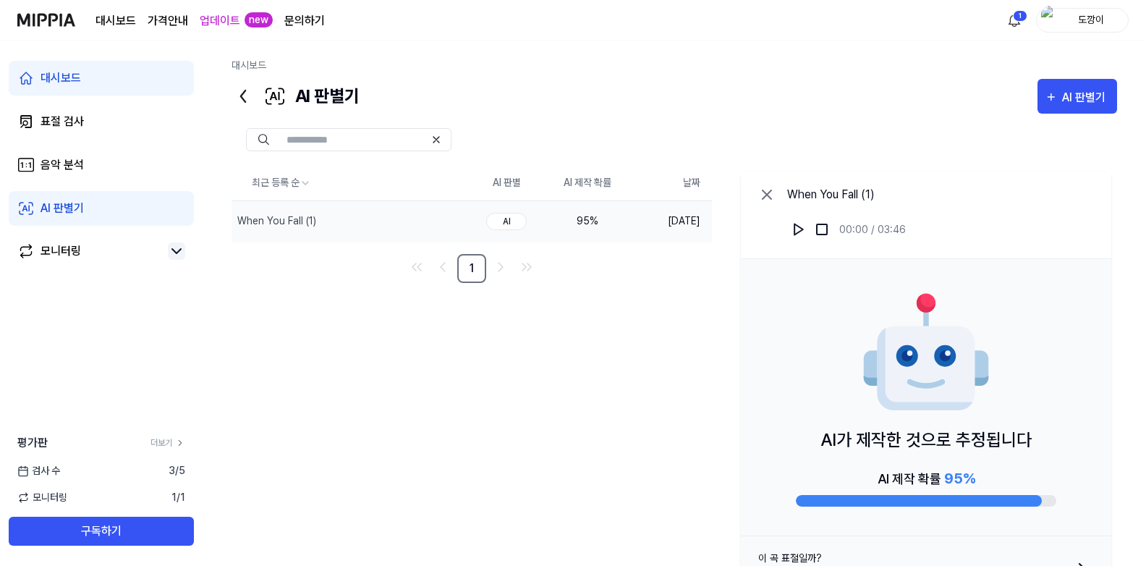
click at [512, 224] on div "AI" at bounding box center [506, 221] width 41 height 17
click at [119, 260] on div "모니터링" at bounding box center [101, 251] width 185 height 35
click at [85, 257] on link "모니터링" at bounding box center [89, 250] width 145 height 17
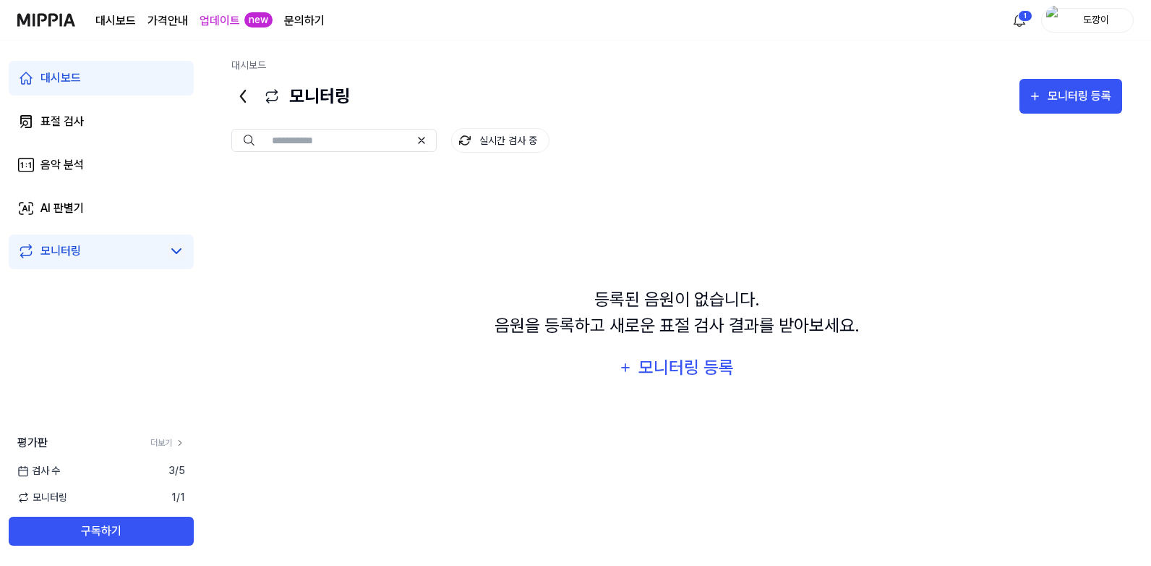
click at [179, 255] on icon at bounding box center [176, 250] width 17 height 17
click at [135, 205] on link "AI 판별기" at bounding box center [101, 208] width 185 height 35
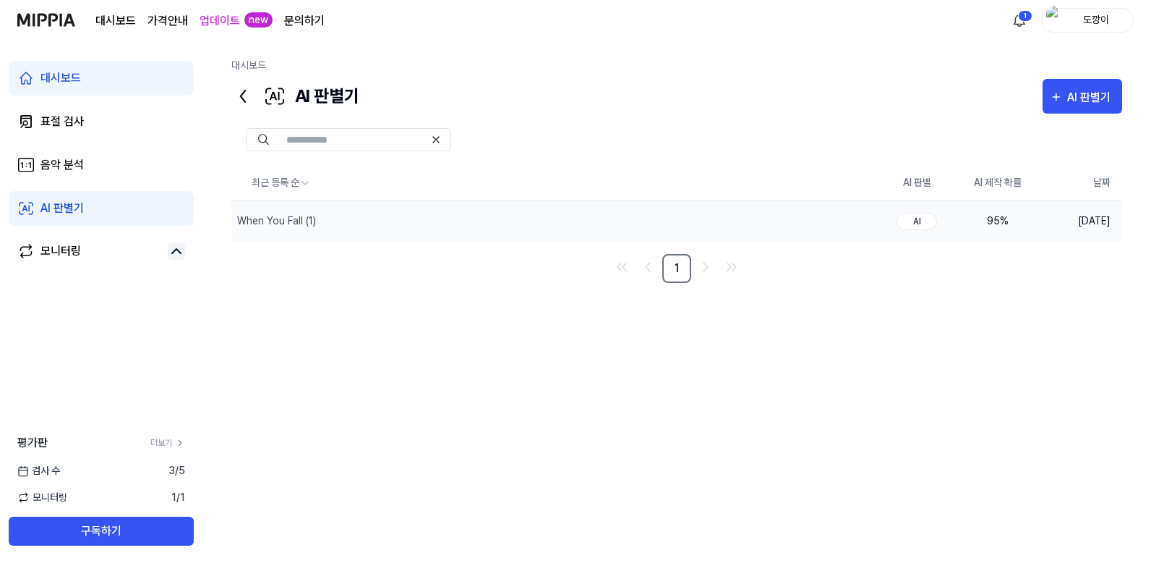
click at [880, 224] on td "AI" at bounding box center [917, 220] width 81 height 41
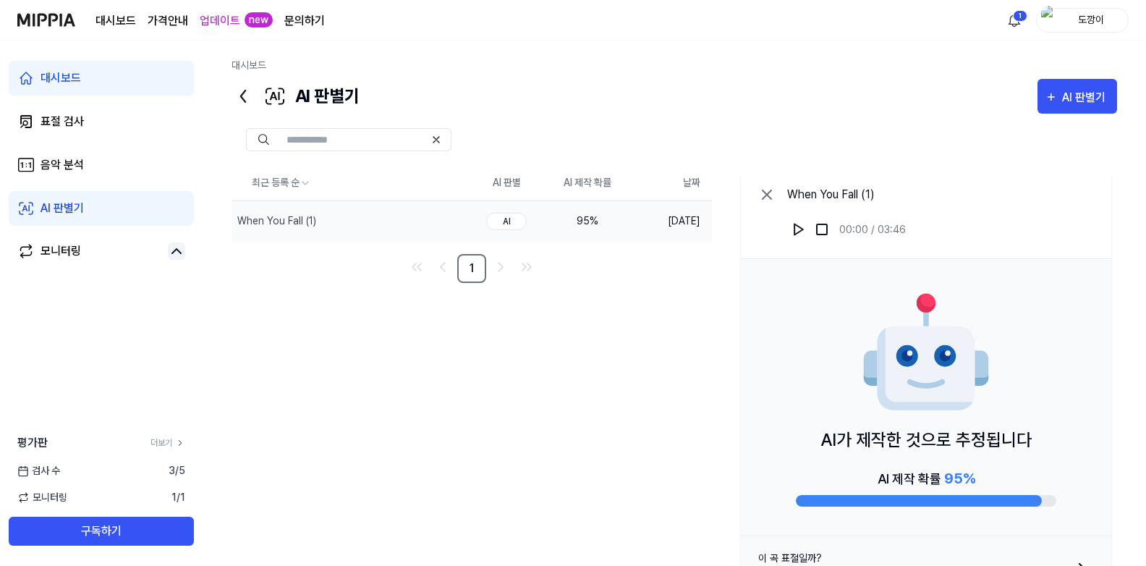
click at [772, 196] on icon at bounding box center [766, 194] width 17 height 17
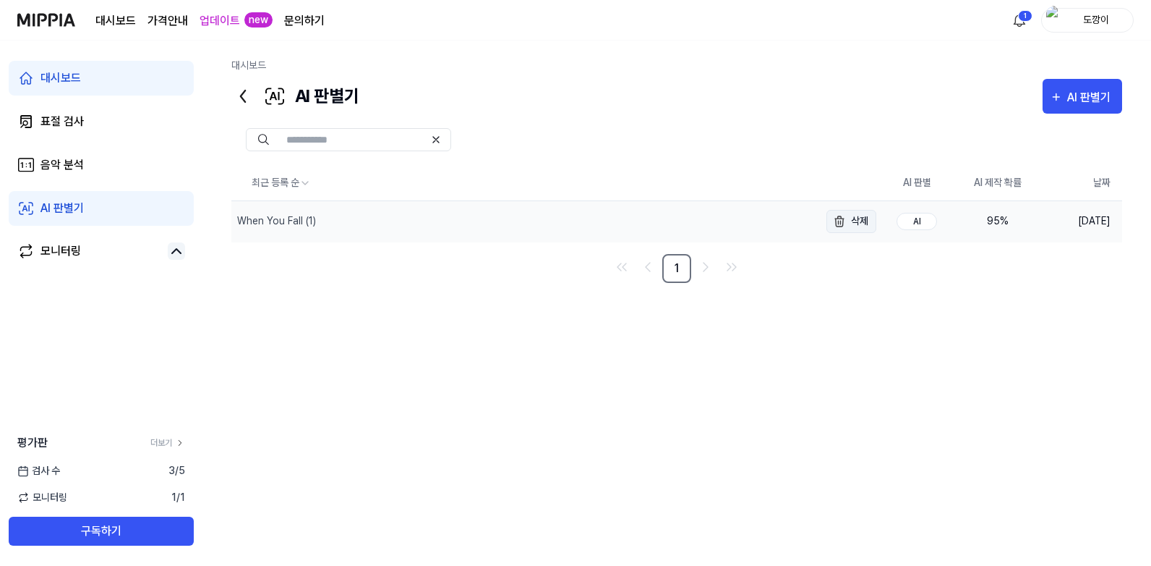
click at [864, 218] on button "삭제" at bounding box center [852, 221] width 50 height 23
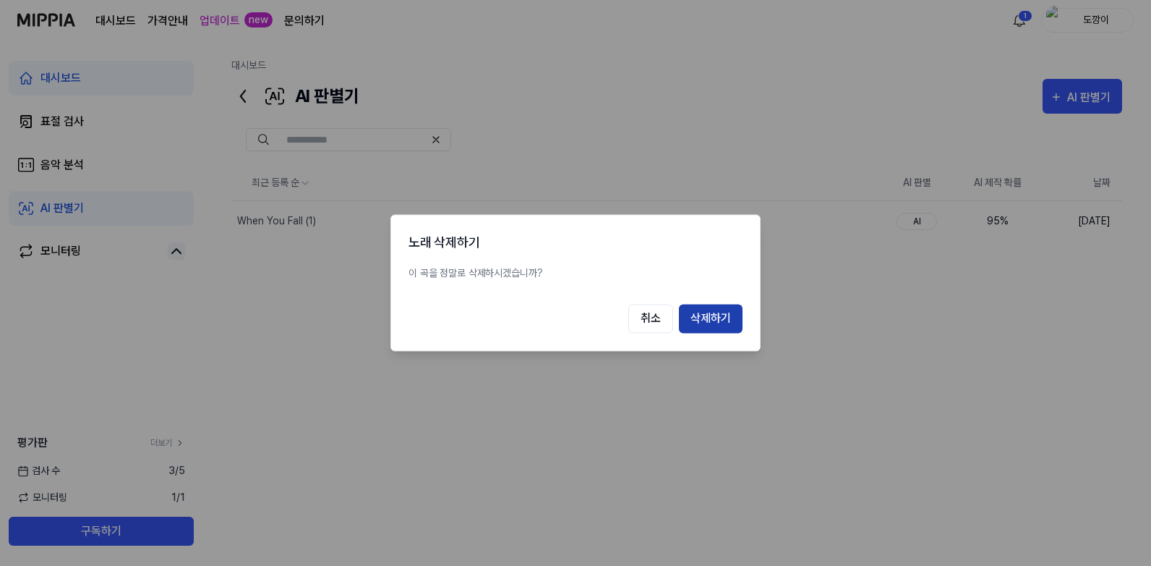
click at [715, 315] on button "삭제하기" at bounding box center [711, 318] width 64 height 29
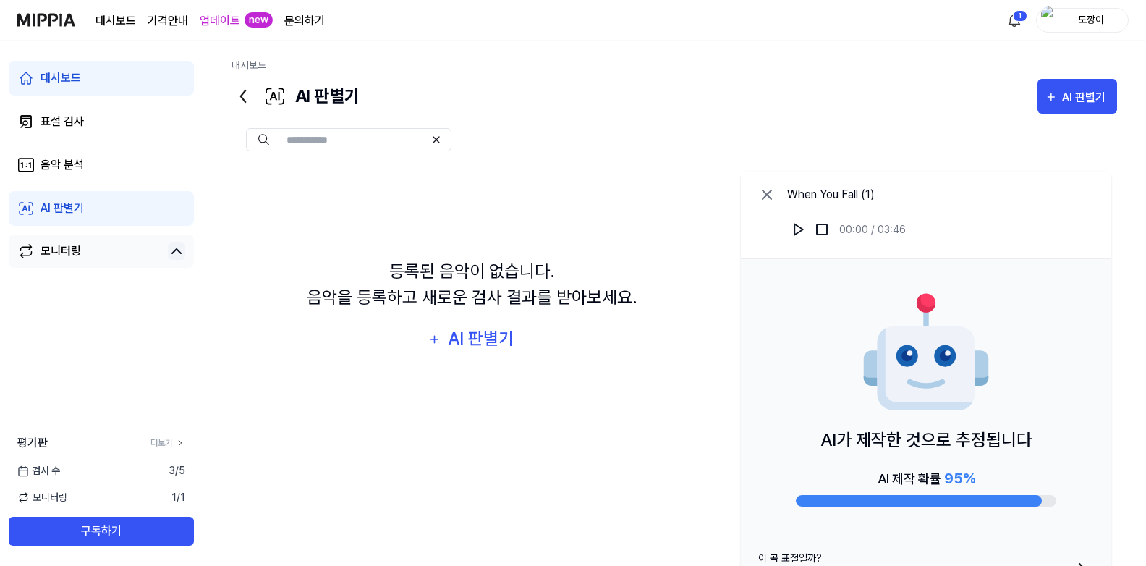
click at [95, 255] on link "모니터링" at bounding box center [89, 250] width 145 height 17
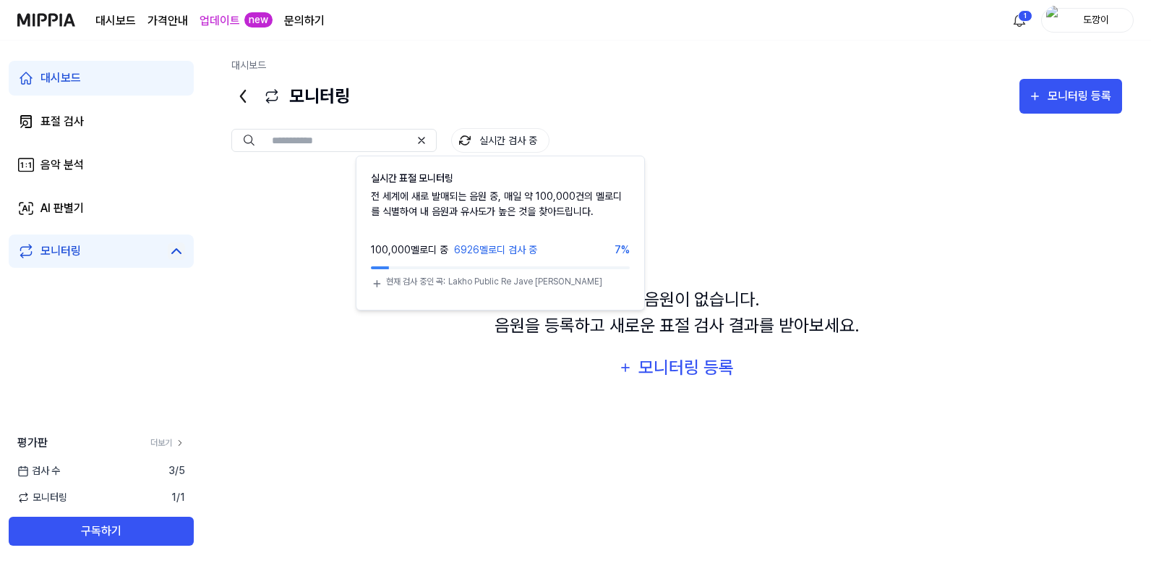
click at [487, 138] on button "실시간 검사 중" at bounding box center [500, 140] width 98 height 25
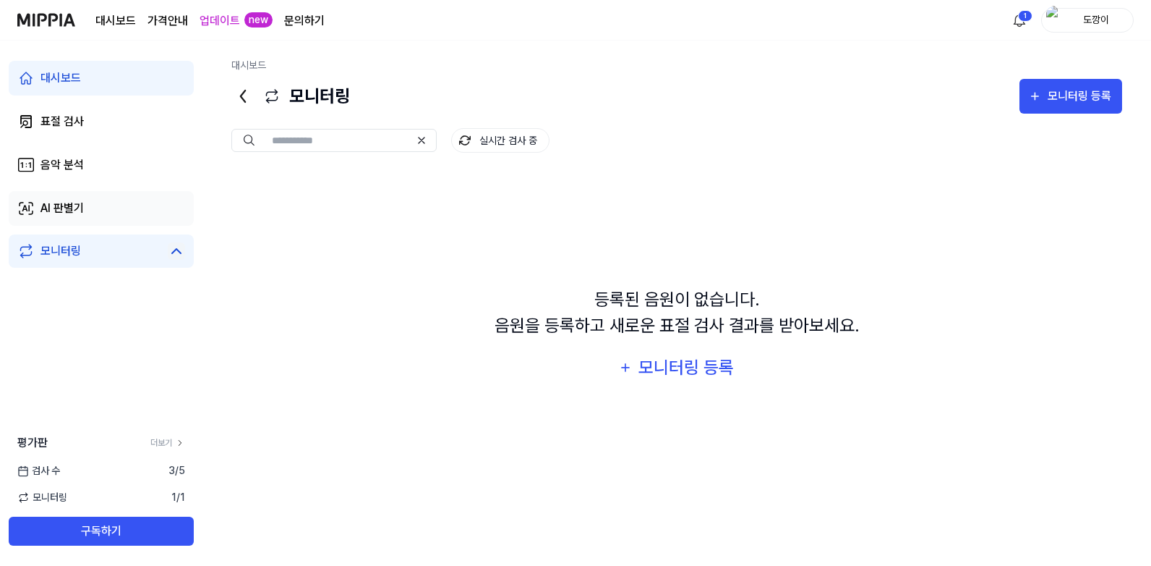
click at [70, 202] on div "AI 판별기" at bounding box center [62, 208] width 43 height 17
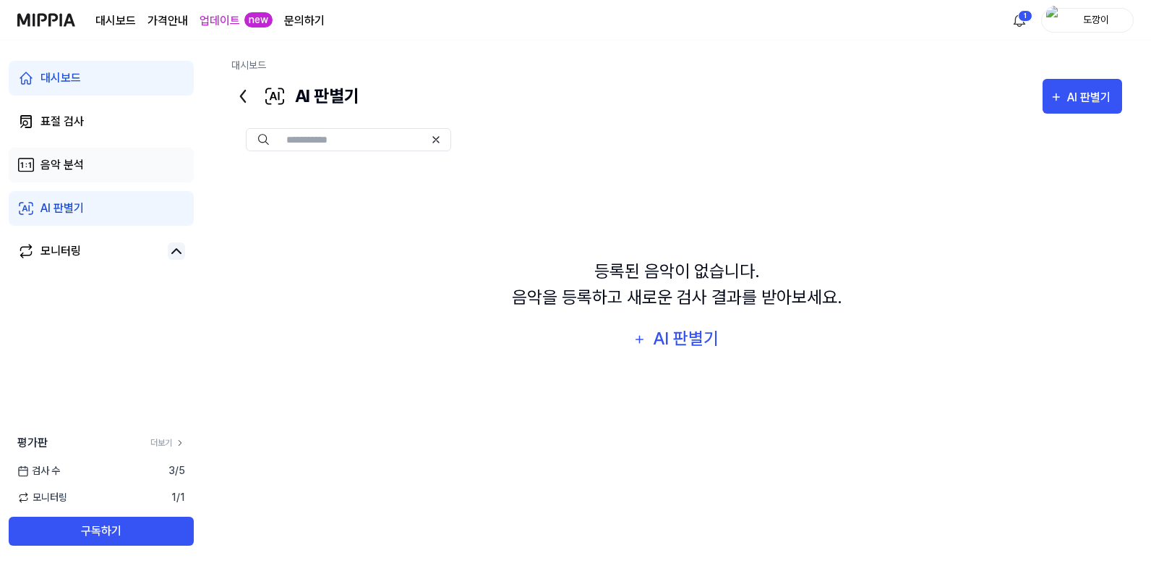
click at [93, 176] on link "음악 분석" at bounding box center [101, 165] width 185 height 35
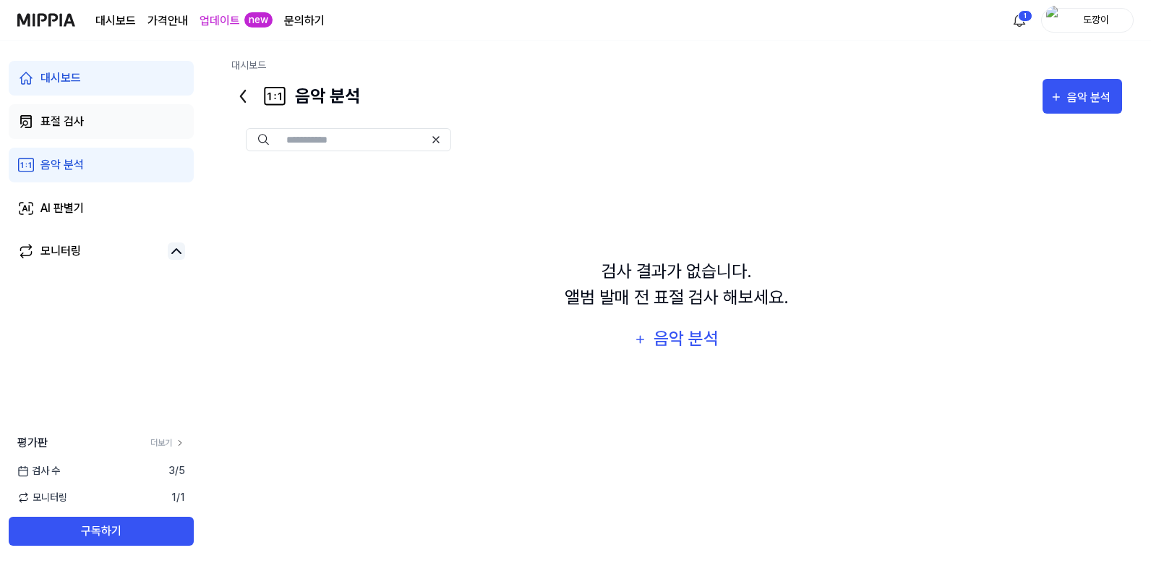
click at [118, 132] on link "표절 검사" at bounding box center [101, 121] width 185 height 35
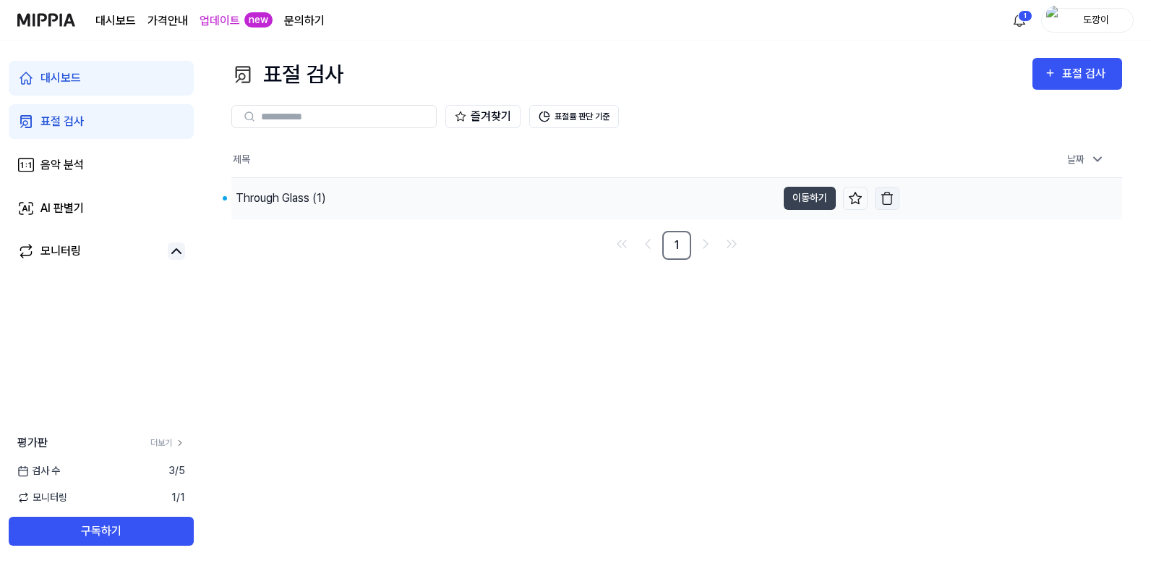
click at [892, 197] on img "button" at bounding box center [887, 198] width 14 height 14
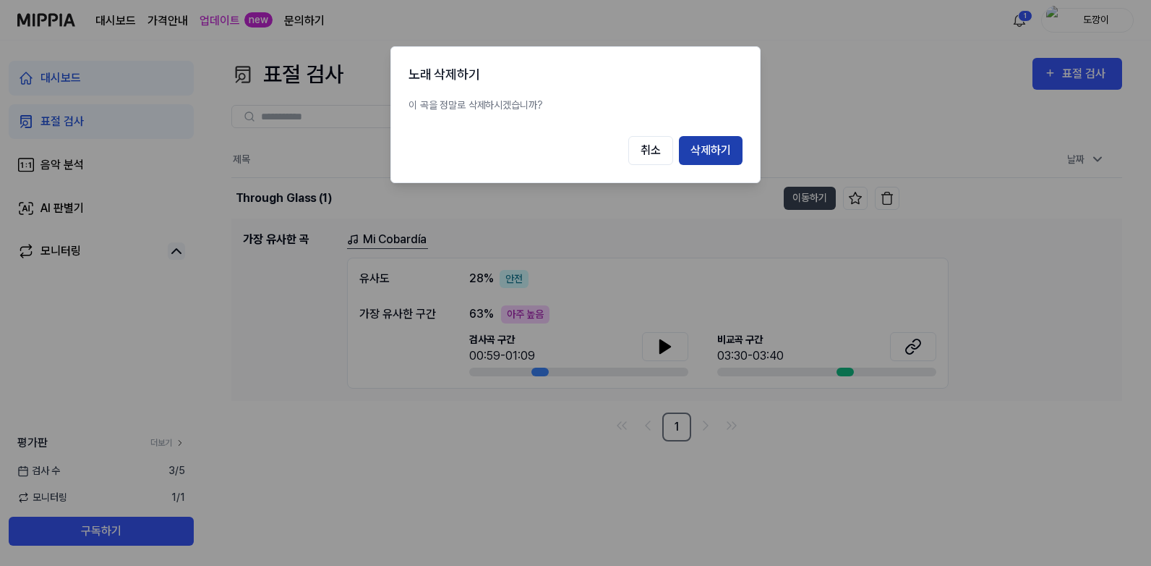
click at [712, 154] on button "삭제하기" at bounding box center [711, 150] width 64 height 29
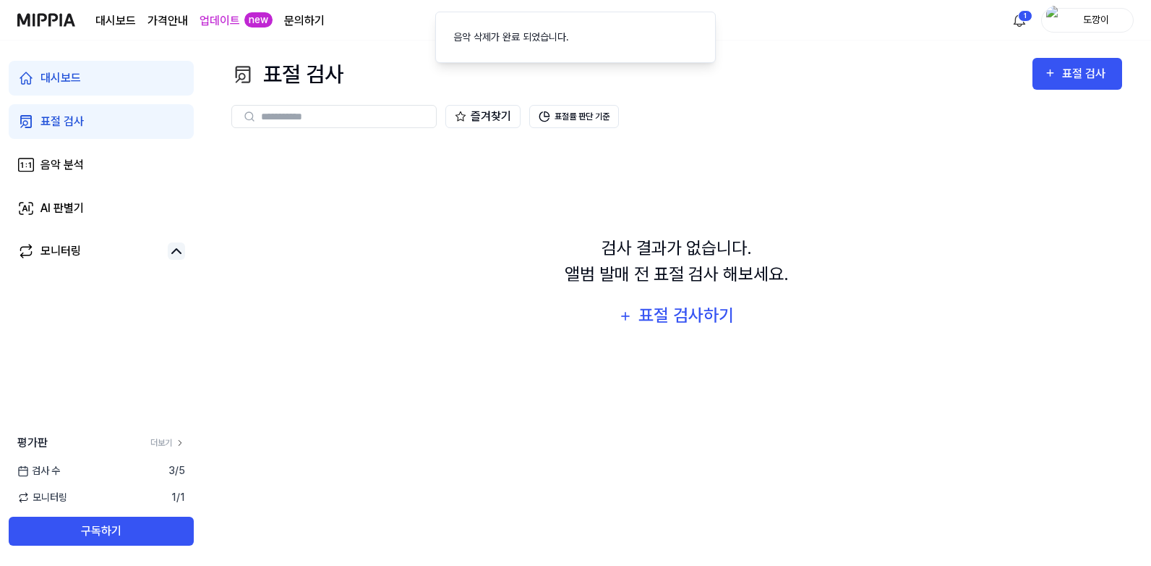
click at [86, 474] on div "검사 [DATE]" at bounding box center [101, 470] width 203 height 15
click at [42, 474] on span "검사 수" at bounding box center [38, 470] width 43 height 15
click at [46, 499] on span "모니터링" at bounding box center [42, 497] width 50 height 15
click at [79, 121] on div "표절 검사" at bounding box center [62, 121] width 43 height 17
